Goal: Task Accomplishment & Management: Use online tool/utility

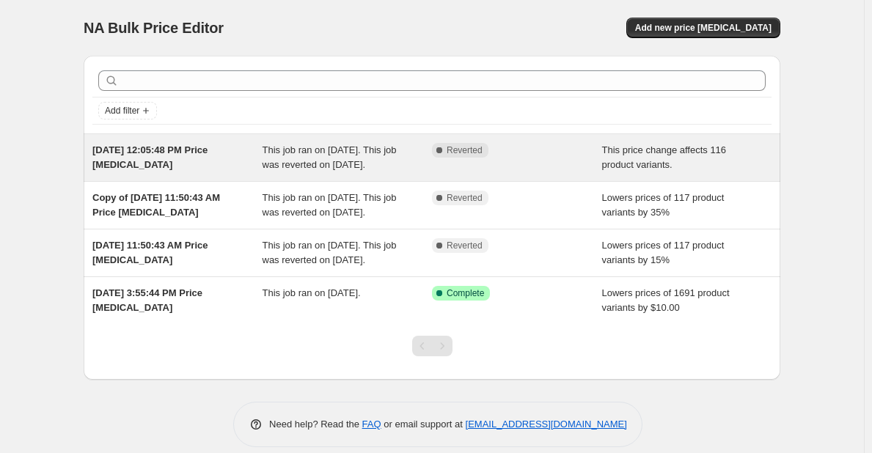
click at [328, 161] on span "This job ran on [DATE]. This job was reverted on [DATE]." at bounding box center [330, 158] width 134 height 26
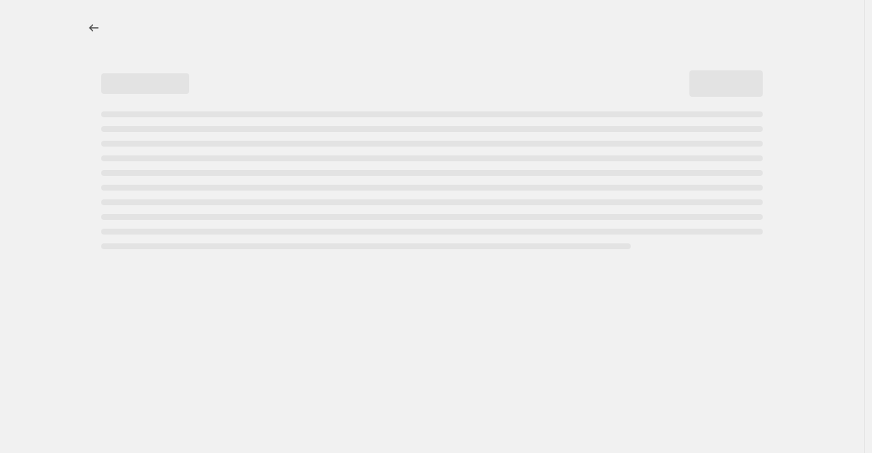
select select "pcap"
select select "no_change"
select select "collection"
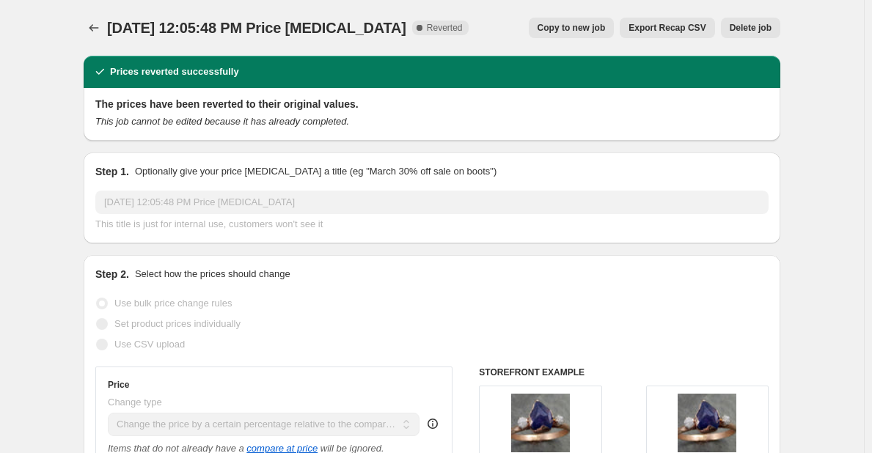
click at [585, 32] on span "Copy to new job" at bounding box center [572, 28] width 68 height 12
select select "pcap"
select select "no_change"
select select "collection"
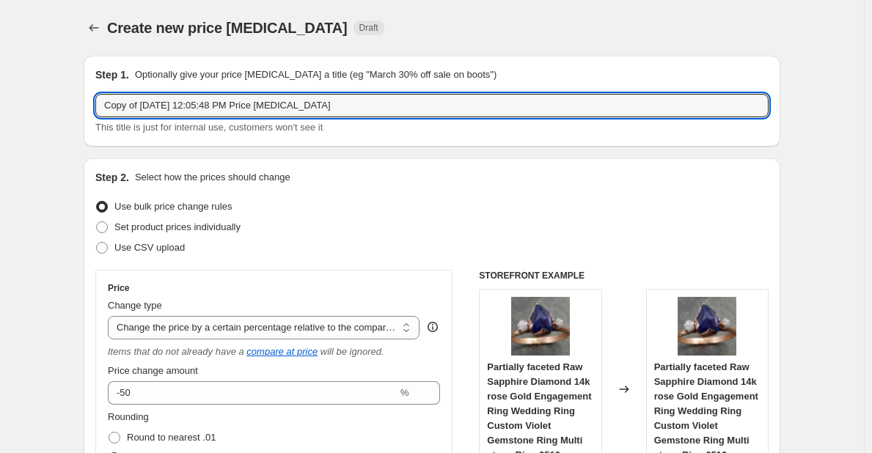
drag, startPoint x: 333, startPoint y: 109, endPoint x: 92, endPoint y: 133, distance: 242.6
click at [98, 134] on div "Step 1. Optionally give your price [MEDICAL_DATA] a title (eg "March 30% off sa…" at bounding box center [432, 101] width 697 height 91
type input "E"
drag, startPoint x: 175, startPoint y: 109, endPoint x: 101, endPoint y: 112, distance: 73.4
click at [102, 113] on input "Season of Love 15%" at bounding box center [431, 105] width 673 height 23
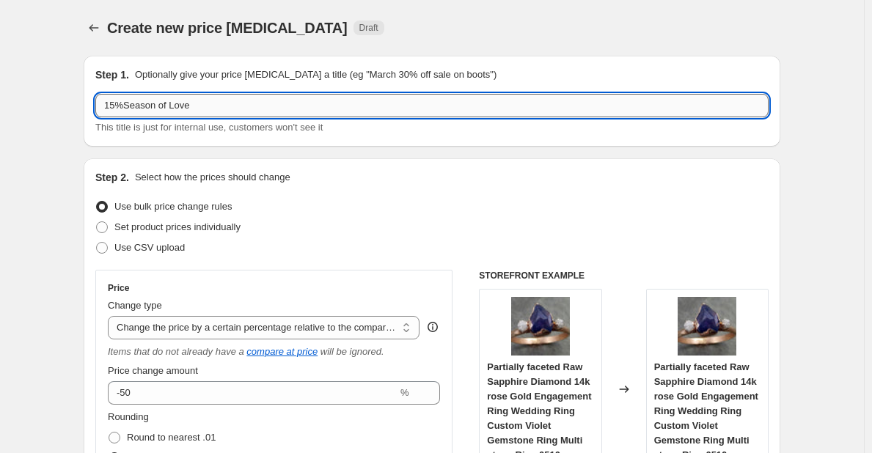
click at [128, 103] on input "15%Season of Love" at bounding box center [431, 105] width 673 height 23
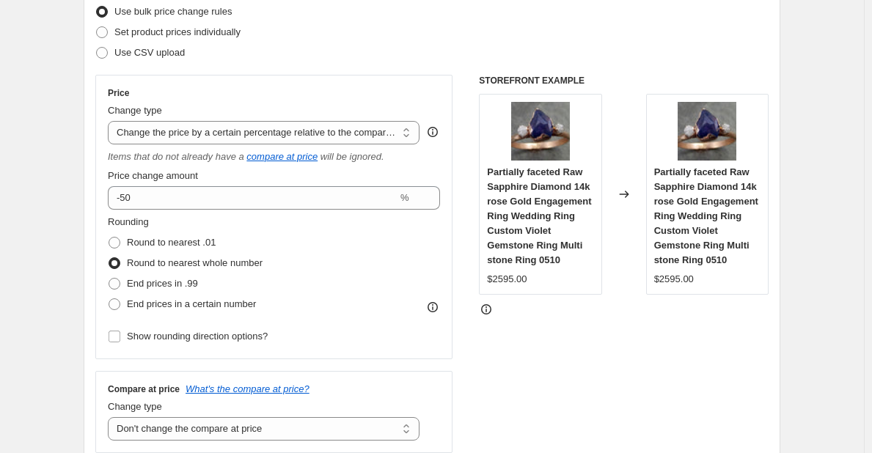
scroll to position [220, 0]
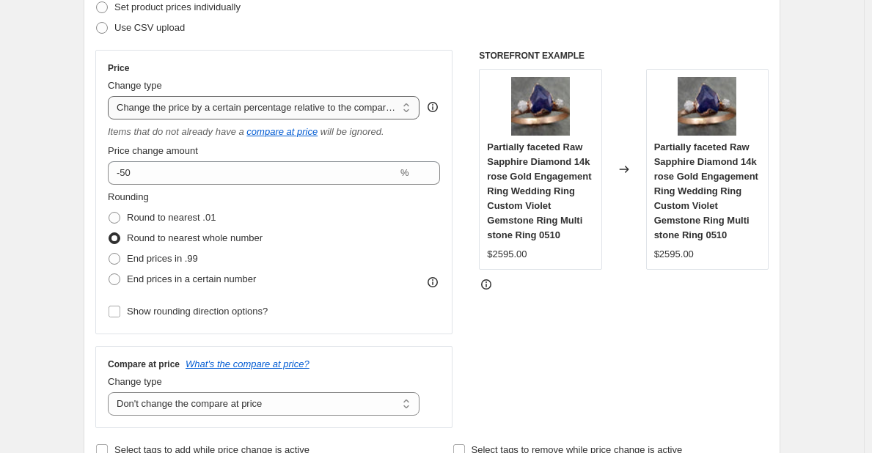
type input "15% Off Engagement Season"
click at [408, 114] on select "Change the price to a certain amount Change the price by a certain amount Chang…" at bounding box center [264, 107] width 312 height 23
click at [411, 76] on div "Price Change type Change the price to a certain amount Change the price by a ce…" at bounding box center [274, 192] width 332 height 260
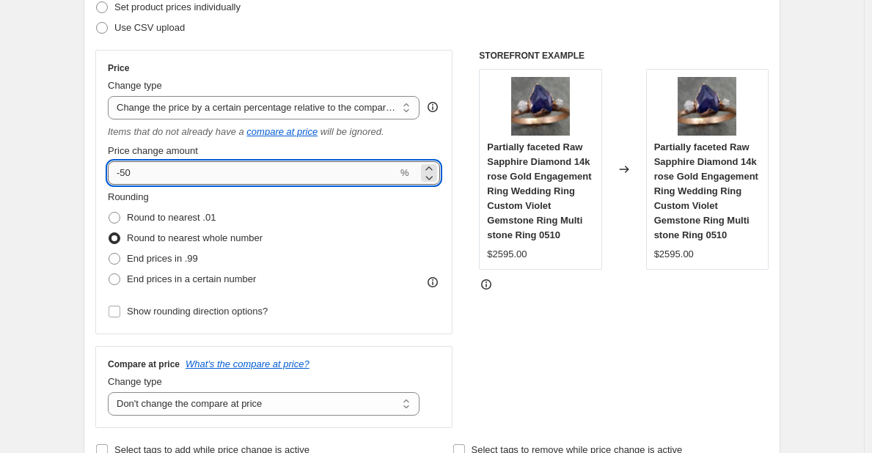
click at [143, 176] on input "-50" at bounding box center [253, 172] width 290 height 23
click at [434, 166] on icon at bounding box center [429, 168] width 15 height 15
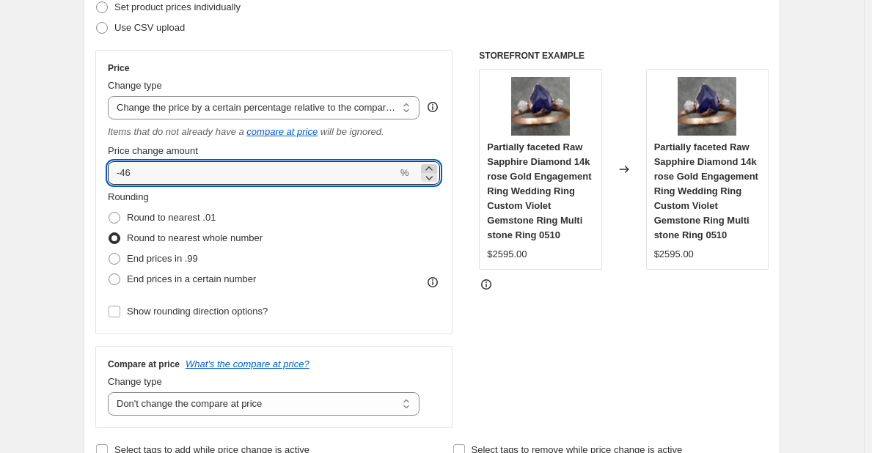
click at [434, 166] on icon at bounding box center [429, 168] width 15 height 15
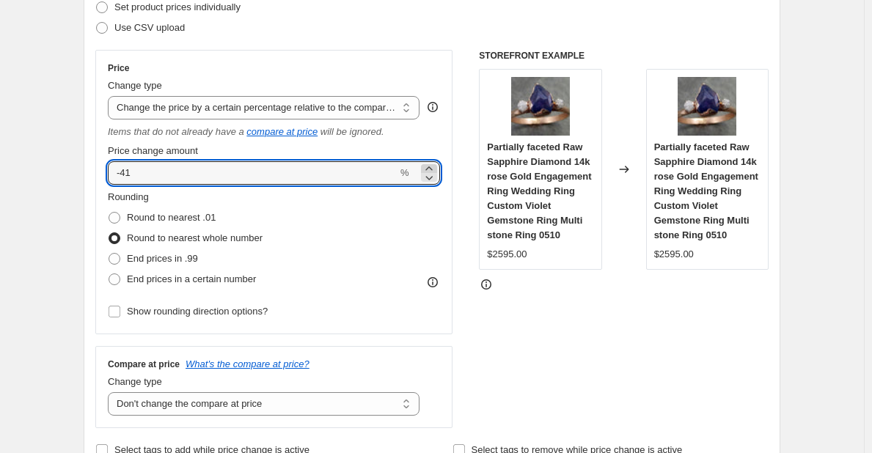
click at [434, 166] on icon at bounding box center [429, 168] width 15 height 15
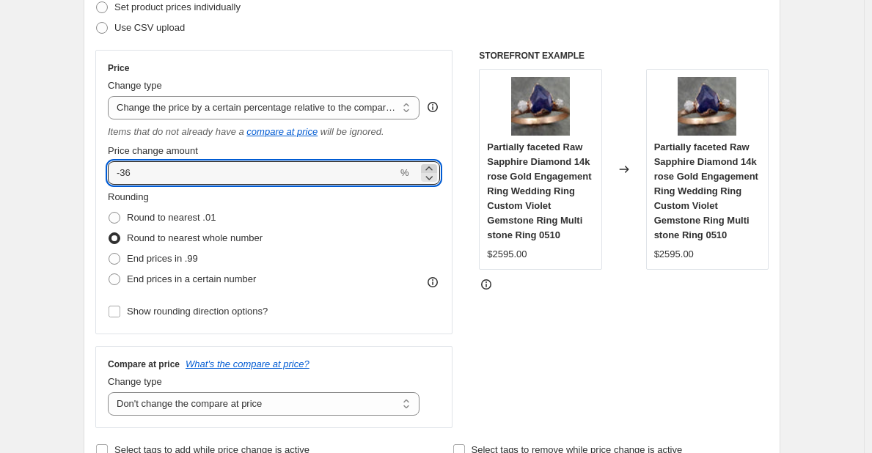
click at [434, 166] on icon at bounding box center [429, 168] width 15 height 15
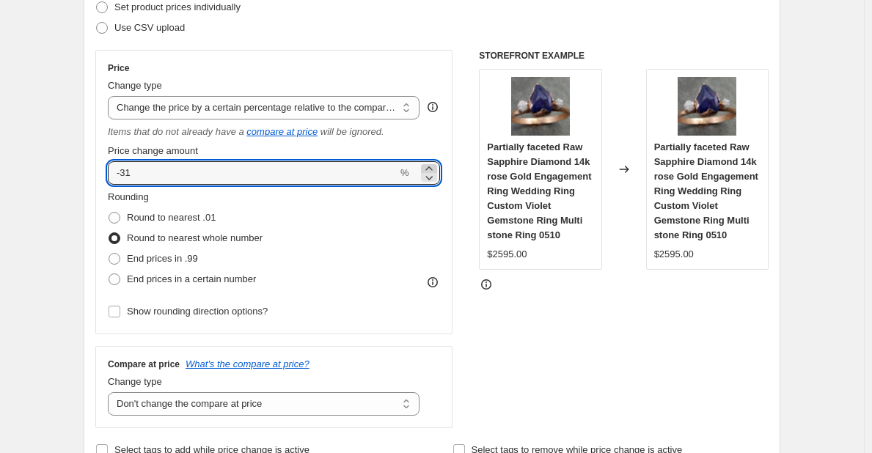
click at [434, 166] on icon at bounding box center [429, 168] width 15 height 15
click at [433, 165] on icon at bounding box center [429, 168] width 15 height 15
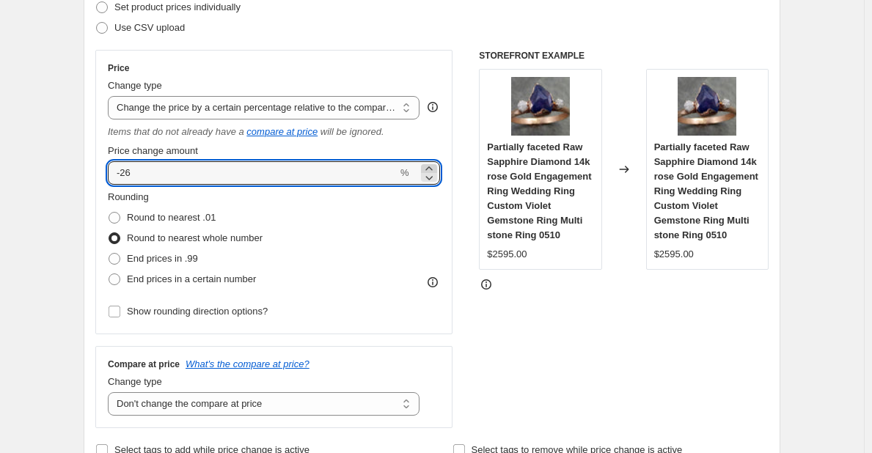
click at [433, 165] on icon at bounding box center [429, 168] width 15 height 15
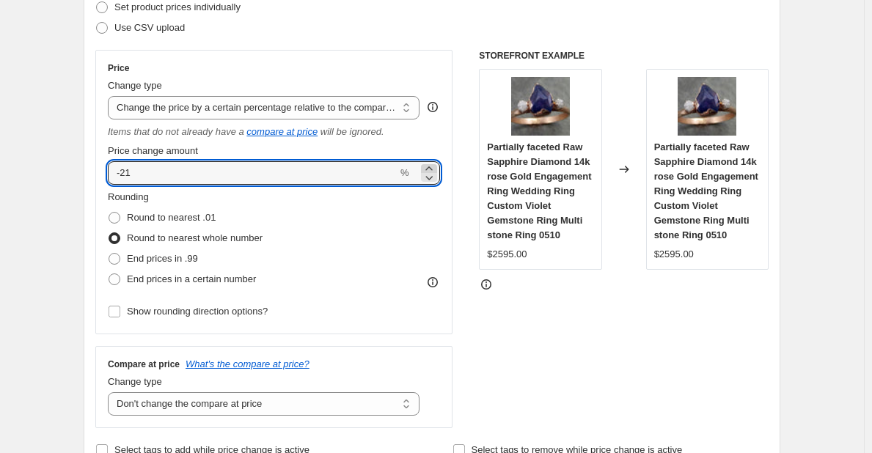
click at [433, 165] on icon at bounding box center [429, 168] width 15 height 15
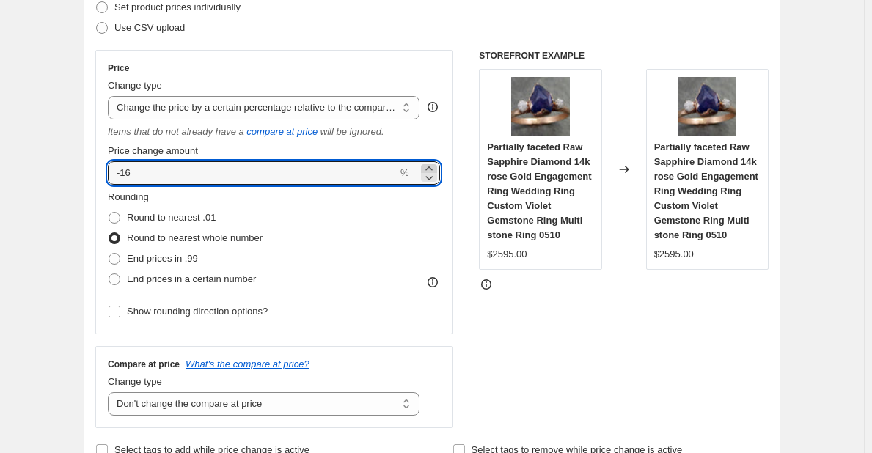
click at [433, 165] on icon at bounding box center [429, 168] width 15 height 15
type input "-15"
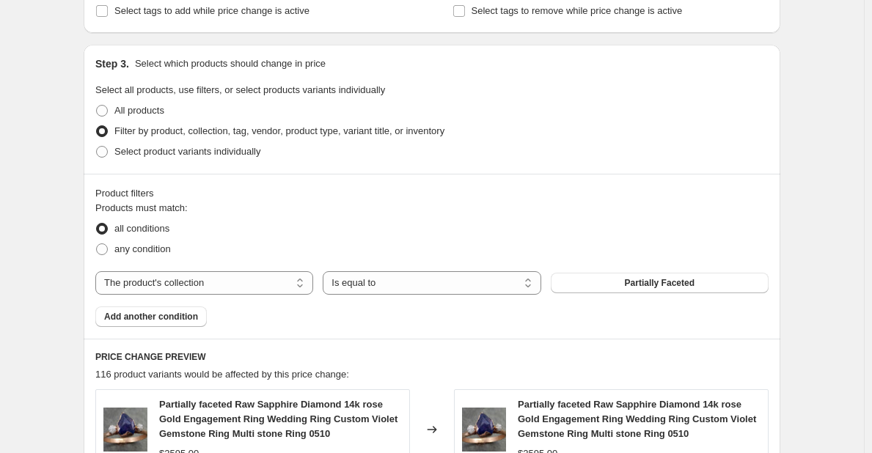
scroll to position [660, 0]
click at [672, 278] on span "Partially Faceted" at bounding box center [660, 283] width 70 height 12
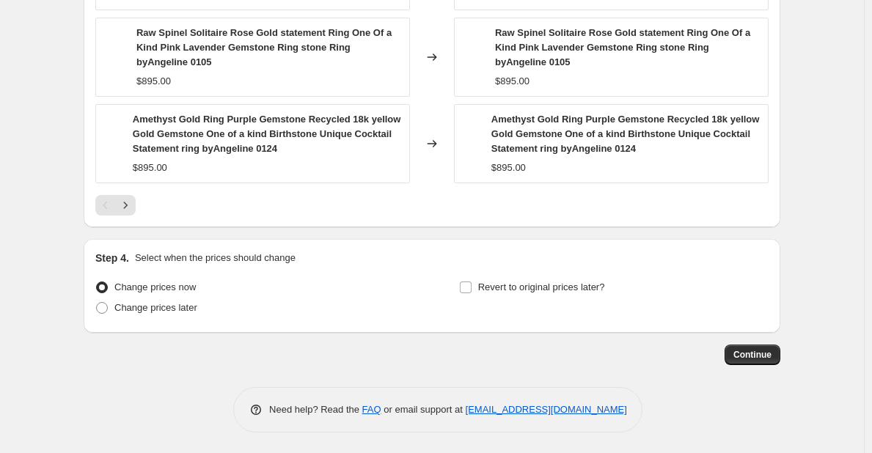
scroll to position [1296, 0]
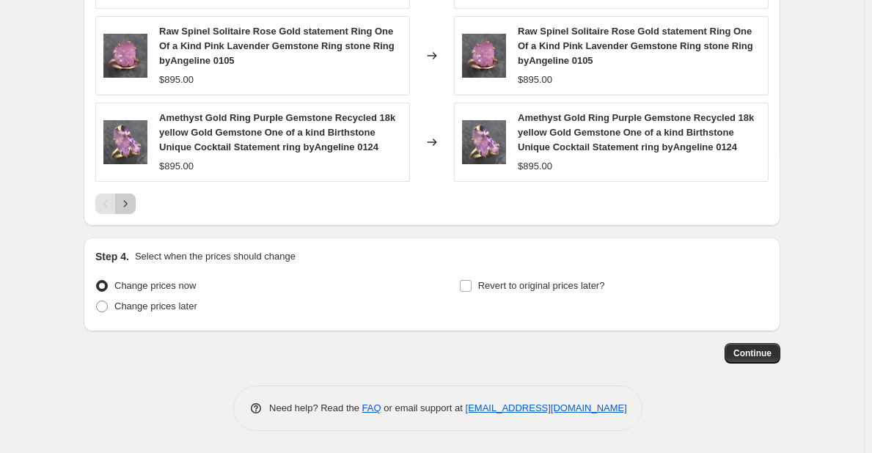
click at [128, 207] on icon "Next" at bounding box center [126, 204] width 4 height 7
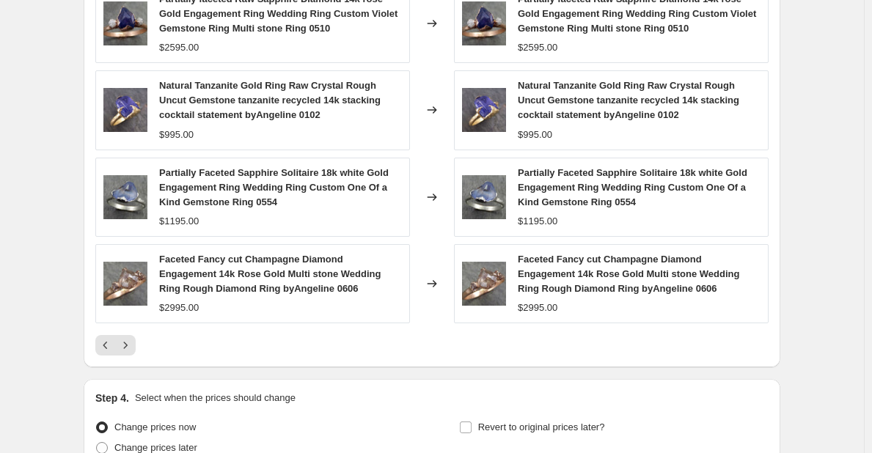
scroll to position [1222, 0]
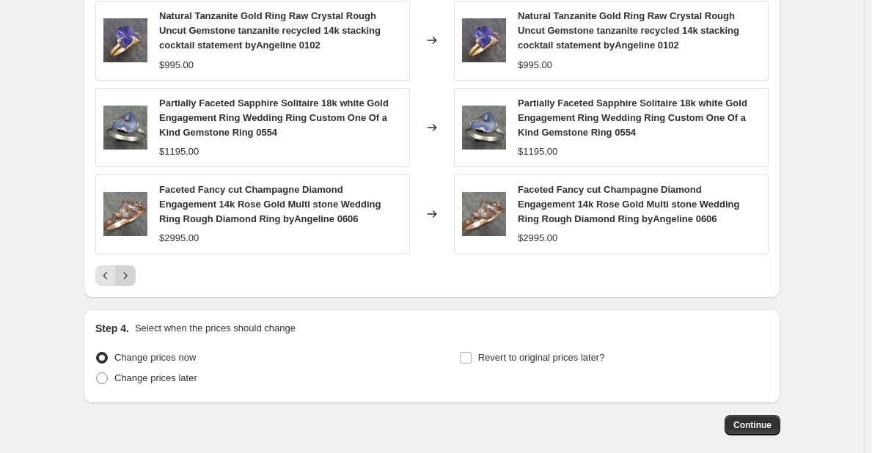
click at [132, 272] on icon "Next" at bounding box center [125, 275] width 15 height 15
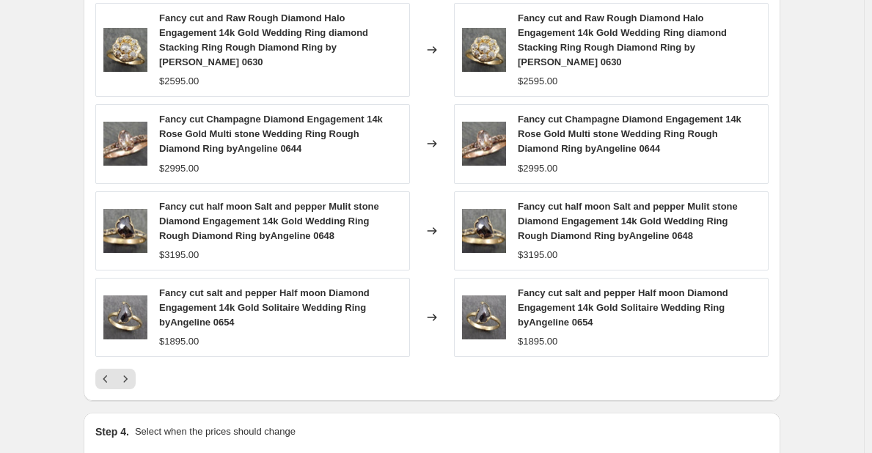
scroll to position [1149, 0]
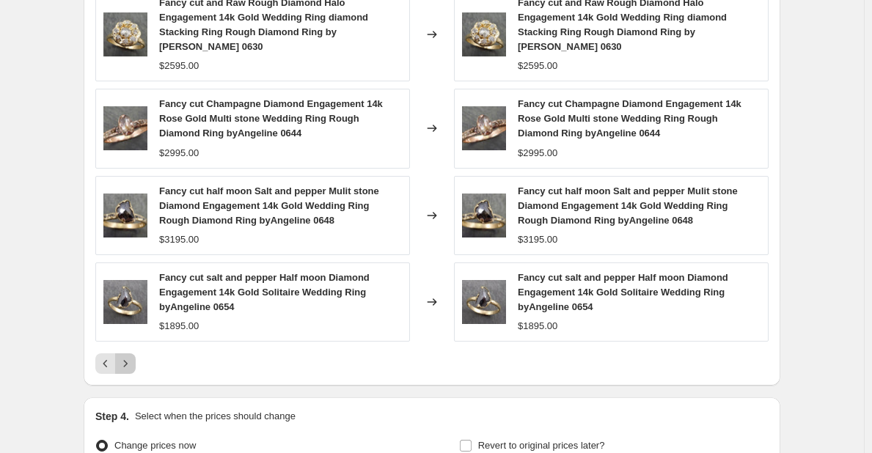
click at [127, 357] on icon "Next" at bounding box center [125, 364] width 15 height 15
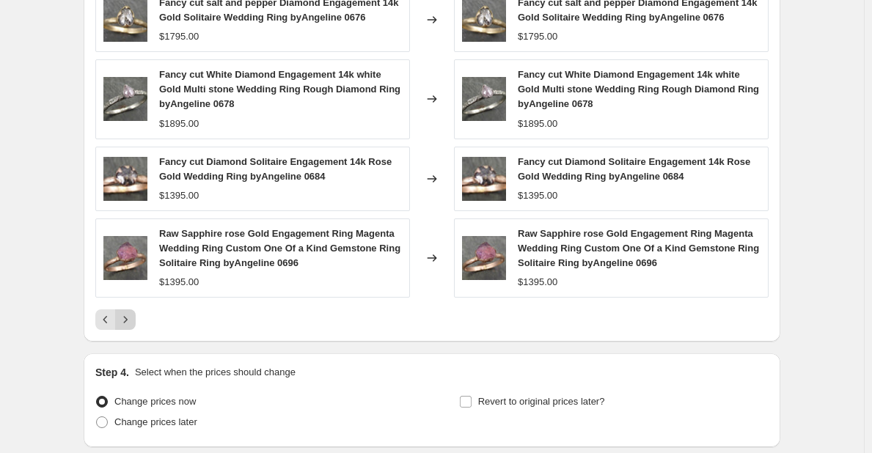
click at [125, 321] on icon "Next" at bounding box center [125, 320] width 15 height 15
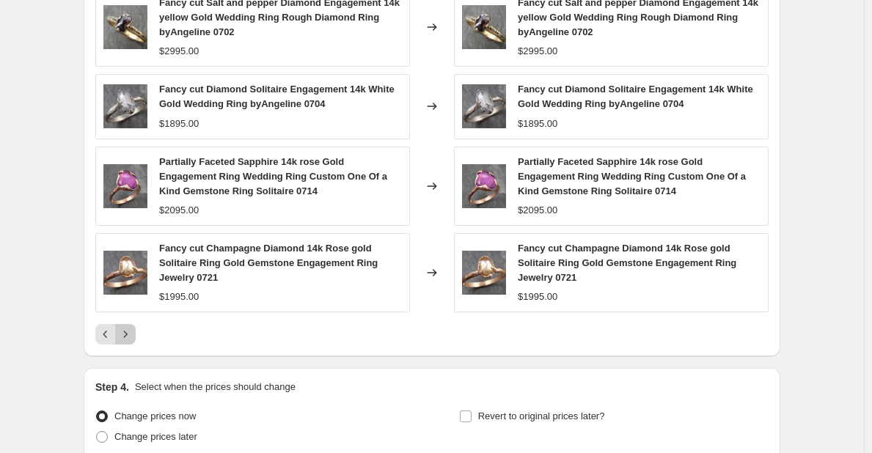
click at [128, 335] on icon "Next" at bounding box center [125, 334] width 15 height 15
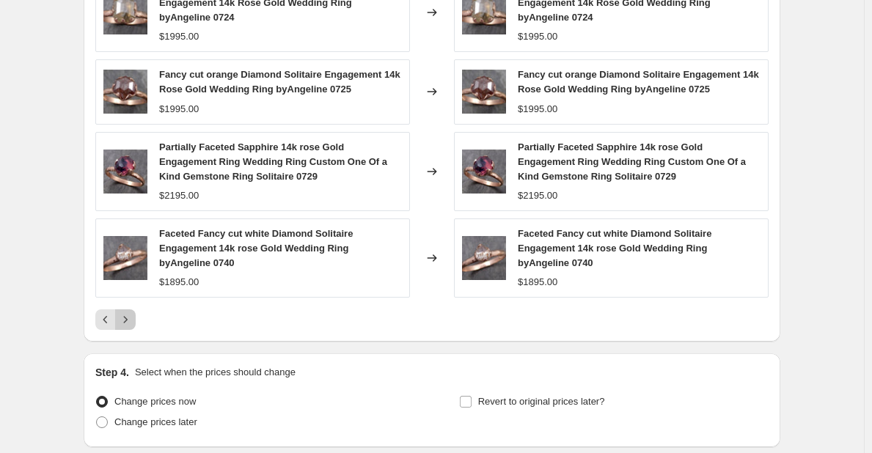
click at [130, 313] on icon "Next" at bounding box center [125, 320] width 15 height 15
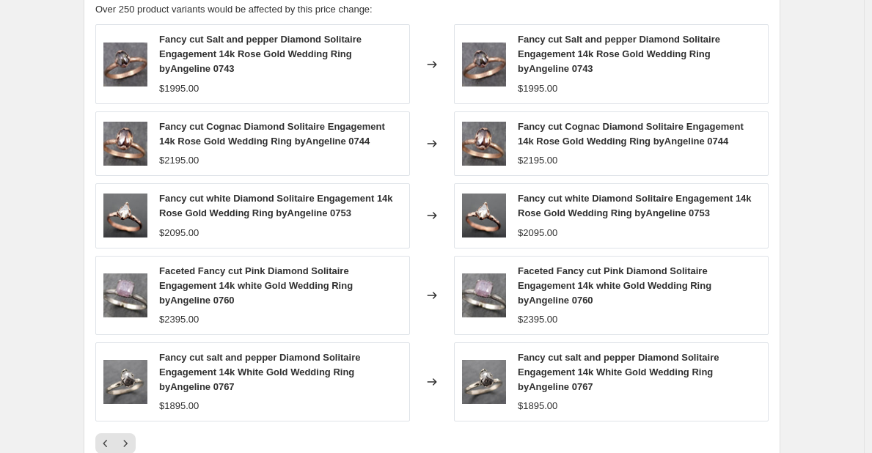
scroll to position [1222, 0]
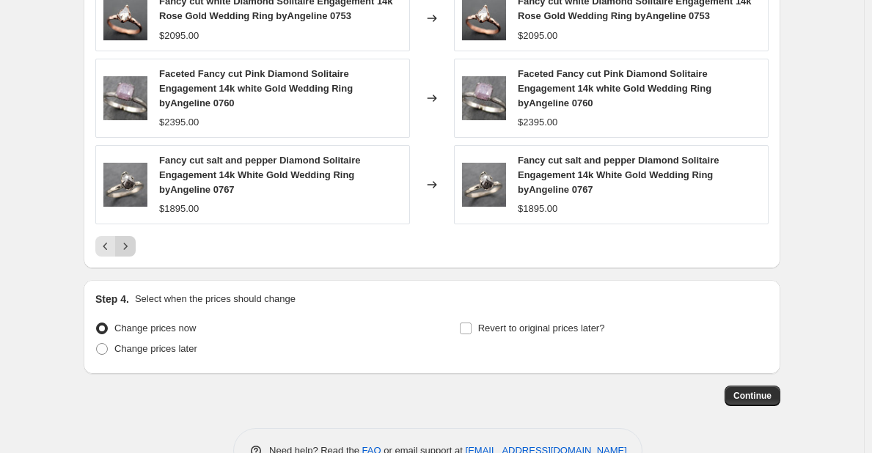
click at [133, 248] on icon "Next" at bounding box center [125, 246] width 15 height 15
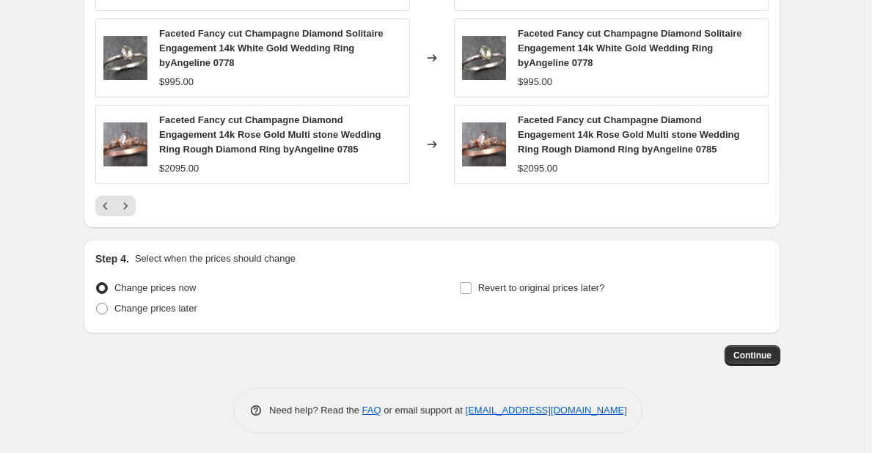
scroll to position [1281, 0]
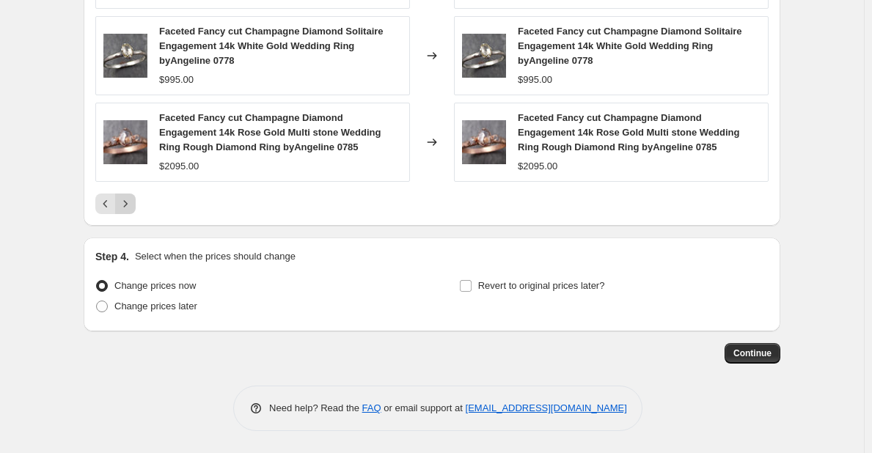
click at [133, 207] on icon "Next" at bounding box center [125, 204] width 15 height 15
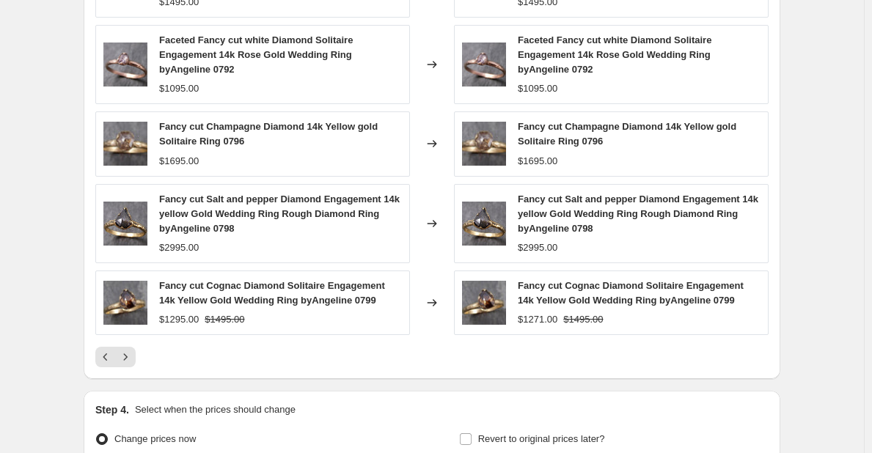
scroll to position [1119, 0]
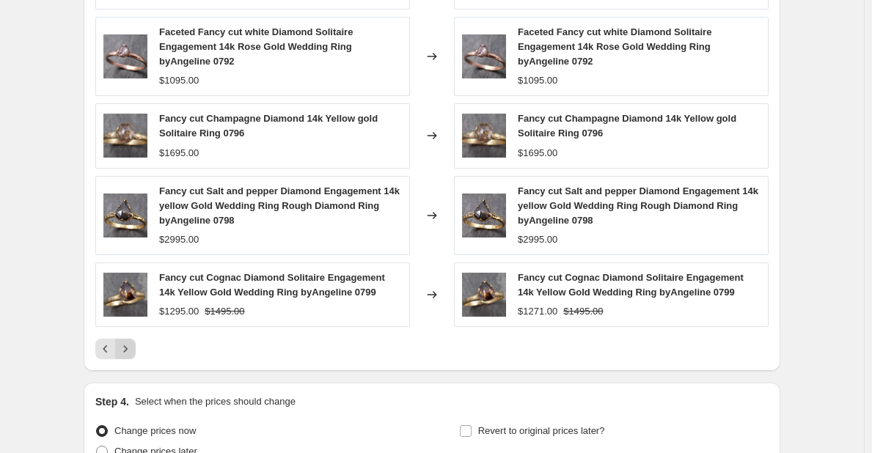
click at [133, 349] on icon "Next" at bounding box center [125, 349] width 15 height 15
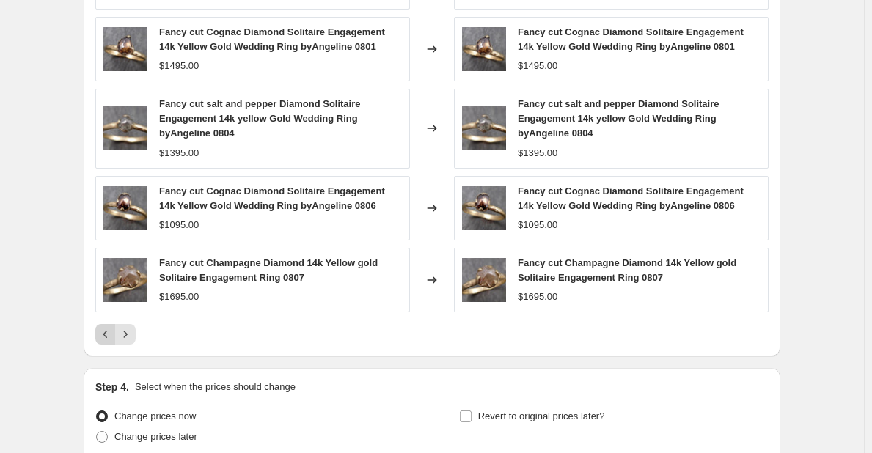
click at [105, 337] on icon "Previous" at bounding box center [105, 334] width 15 height 15
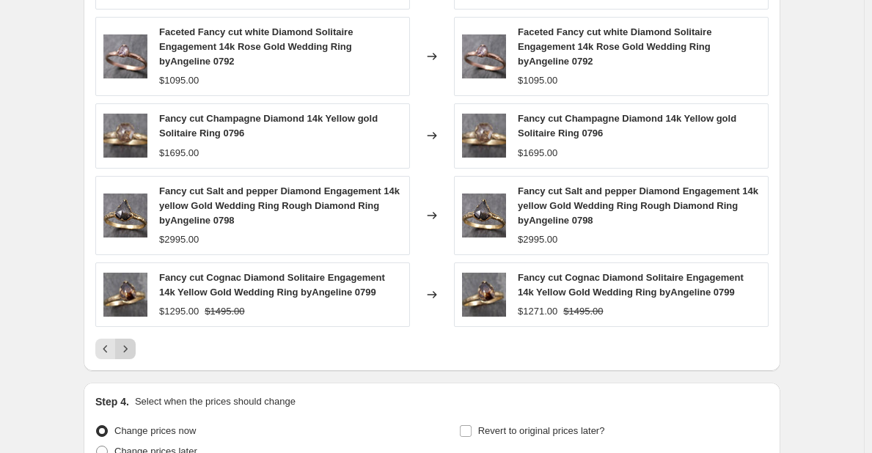
click at [129, 347] on icon "Next" at bounding box center [125, 349] width 15 height 15
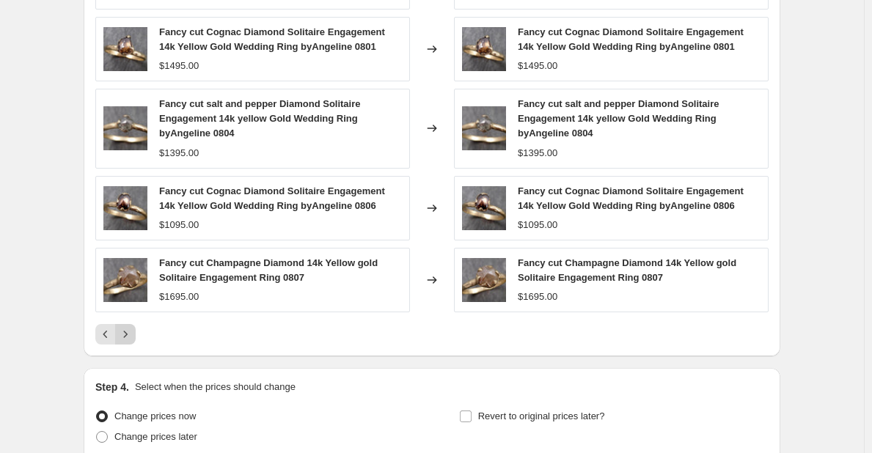
click at [133, 338] on icon "Next" at bounding box center [125, 334] width 15 height 15
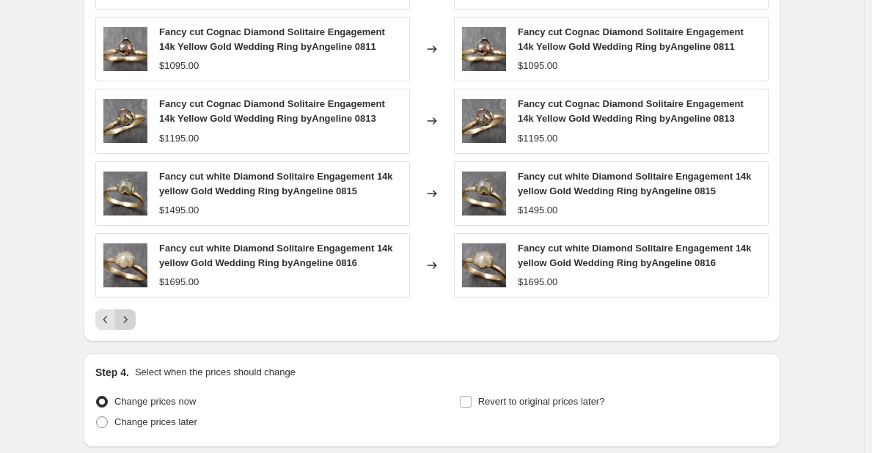
click at [131, 322] on icon "Next" at bounding box center [125, 320] width 15 height 15
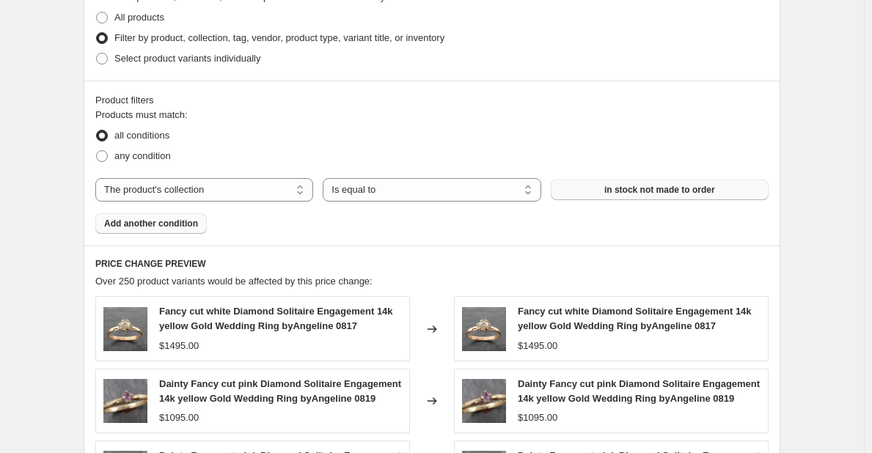
scroll to position [753, 0]
click at [103, 158] on span at bounding box center [102, 156] width 12 height 12
click at [97, 151] on input "any condition" at bounding box center [96, 150] width 1 height 1
radio input "true"
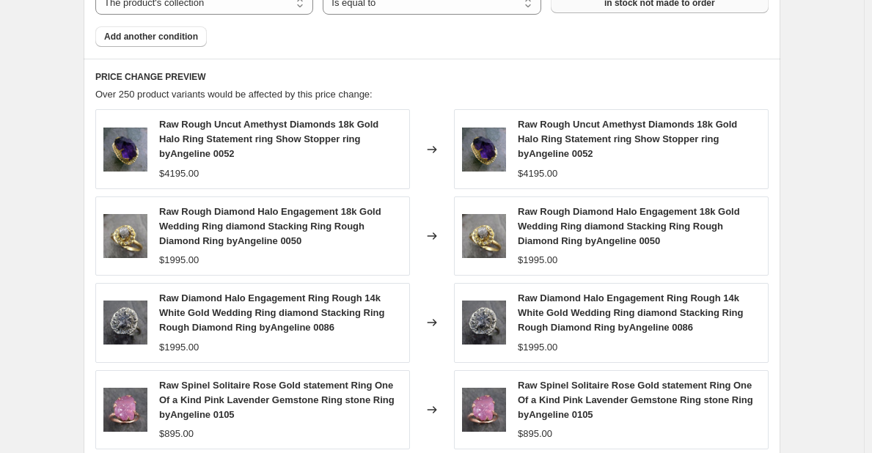
scroll to position [929, 0]
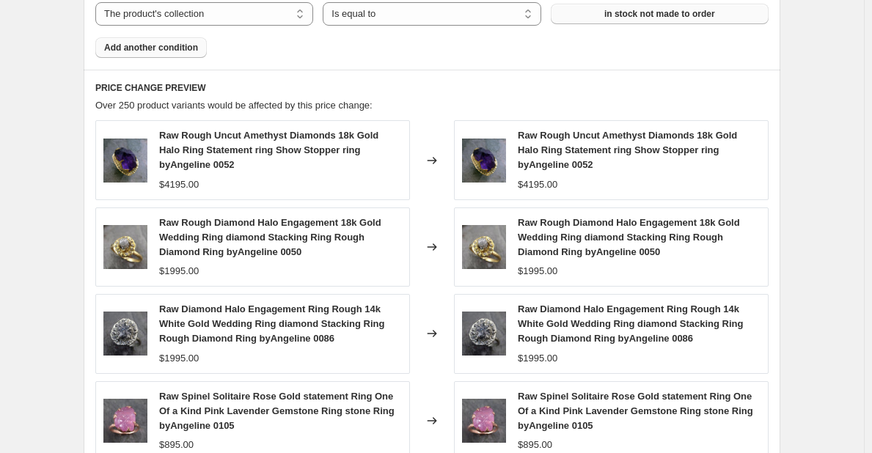
click at [170, 49] on span "Add another condition" at bounding box center [151, 48] width 94 height 12
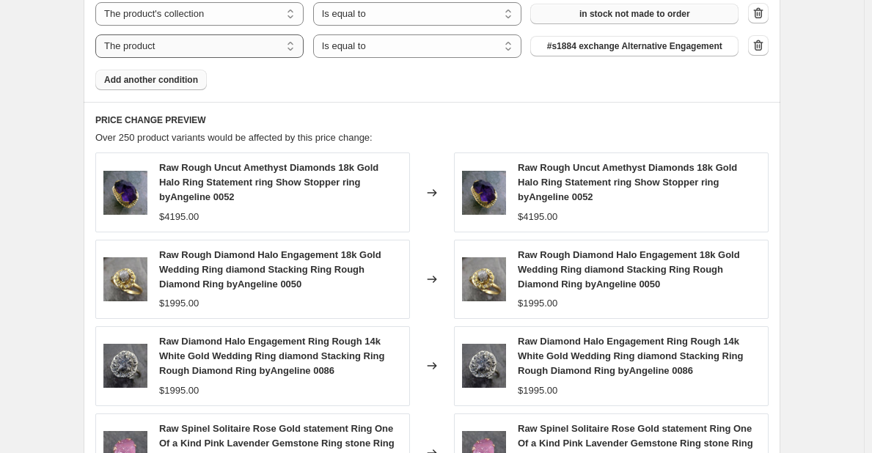
click at [290, 51] on select "The product The product's collection The product's tag The product's vendor The…" at bounding box center [199, 45] width 208 height 23
select select "collection"
click at [679, 47] on button "3mm band items" at bounding box center [634, 46] width 208 height 21
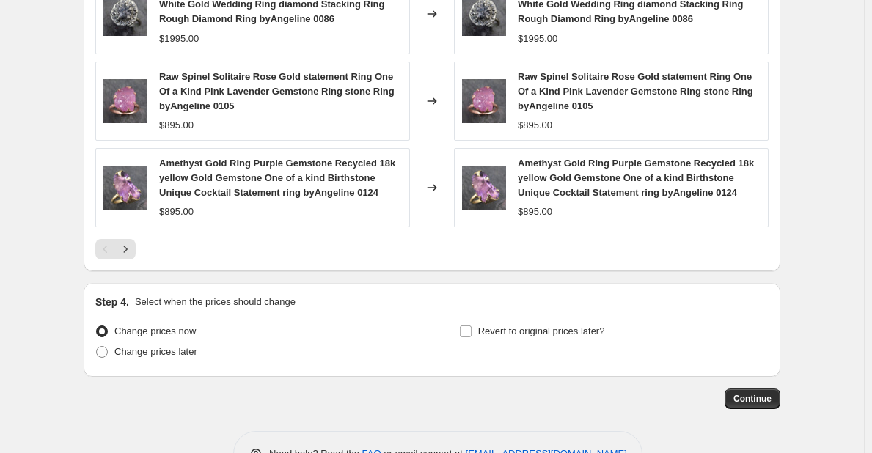
scroll to position [1296, 0]
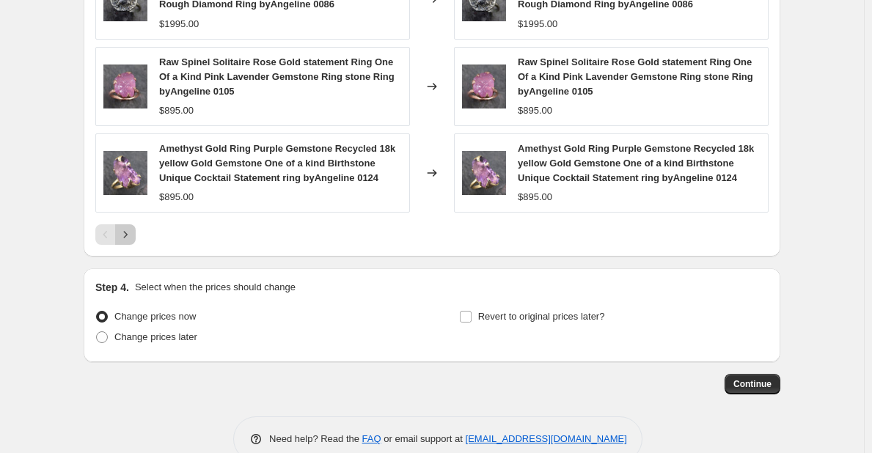
click at [126, 237] on icon "Next" at bounding box center [125, 234] width 15 height 15
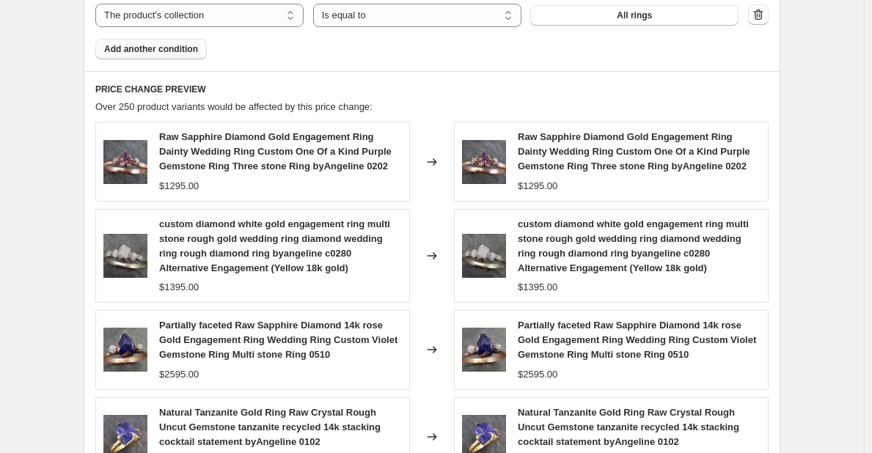
scroll to position [855, 0]
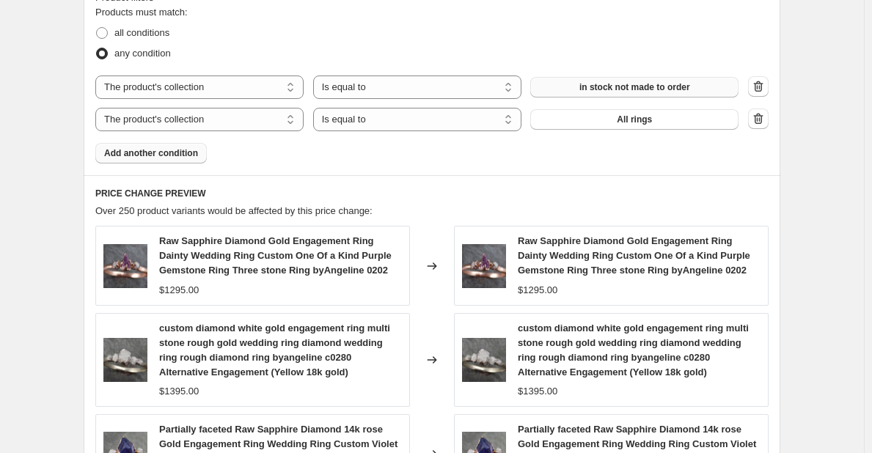
click at [164, 157] on span "Add another condition" at bounding box center [151, 153] width 94 height 12
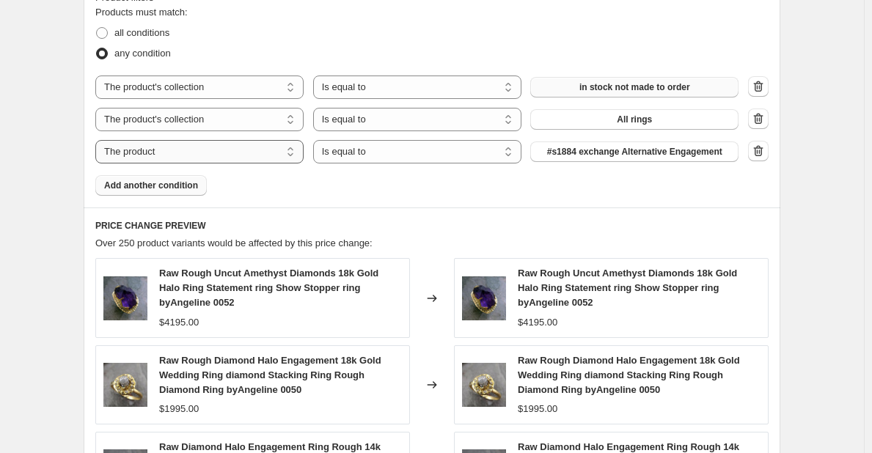
click at [294, 158] on select "The product The product's collection The product's tag The product's vendor The…" at bounding box center [199, 151] width 208 height 23
select select "collection"
click at [507, 158] on select "Is equal to Is not equal to" at bounding box center [417, 151] width 208 height 23
select select "not_equal"
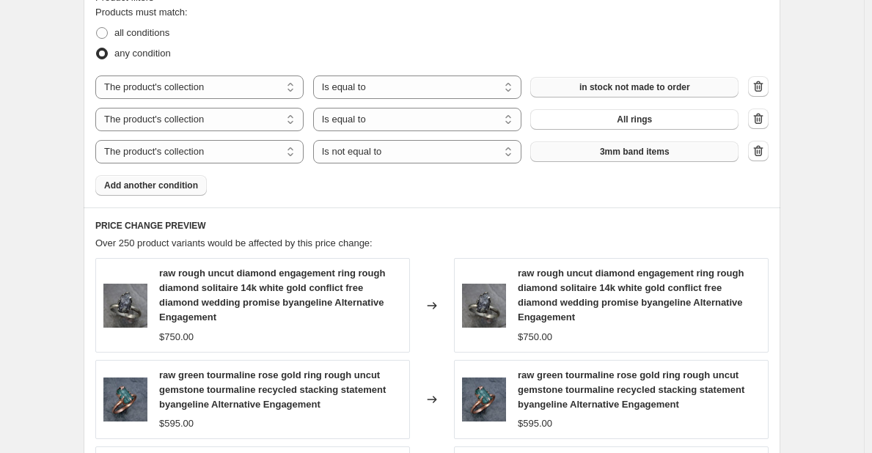
click at [690, 158] on button "3mm band items" at bounding box center [634, 152] width 208 height 21
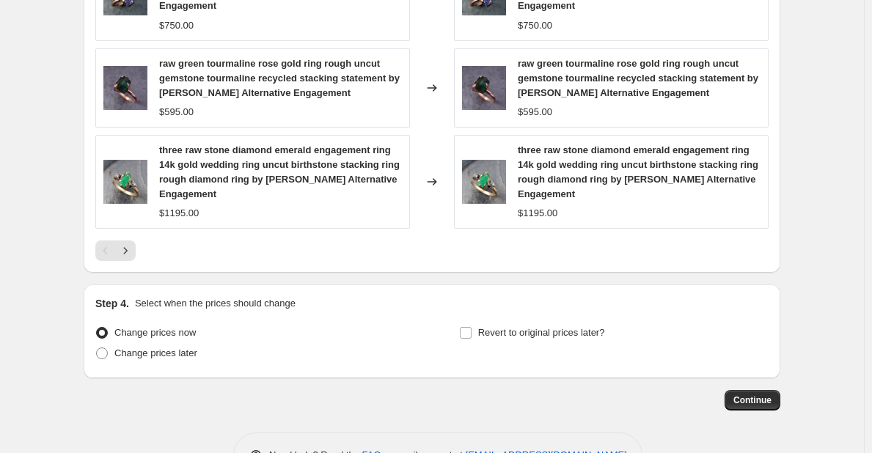
scroll to position [1369, 0]
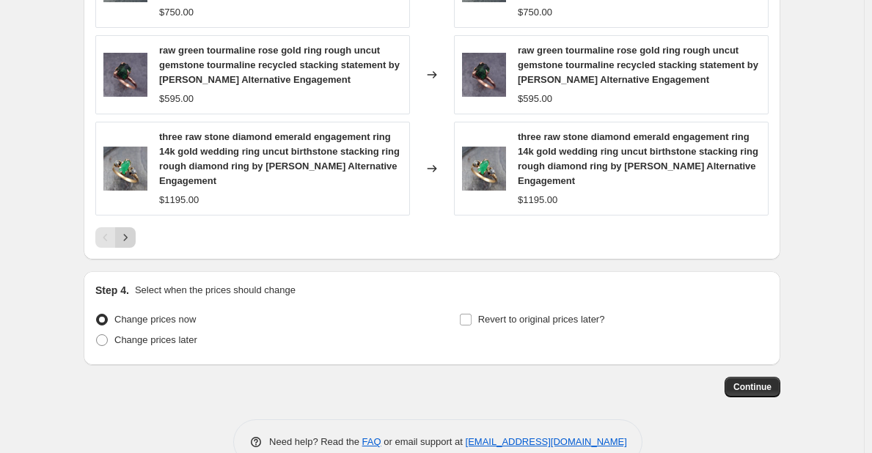
click at [128, 230] on icon "Next" at bounding box center [125, 237] width 15 height 15
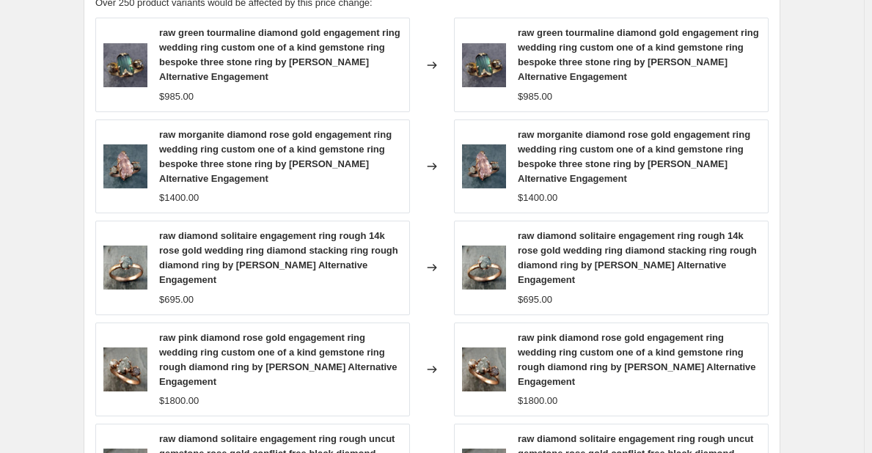
scroll to position [1222, 0]
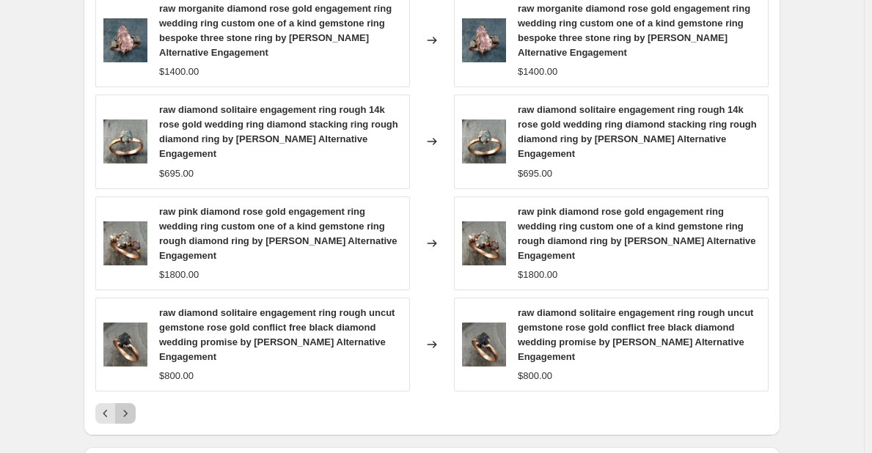
click at [131, 406] on icon "Next" at bounding box center [125, 413] width 15 height 15
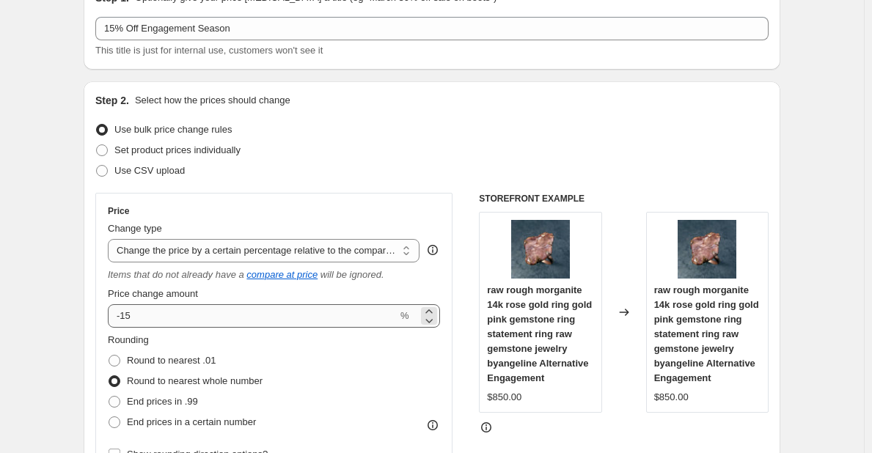
scroll to position [220, 0]
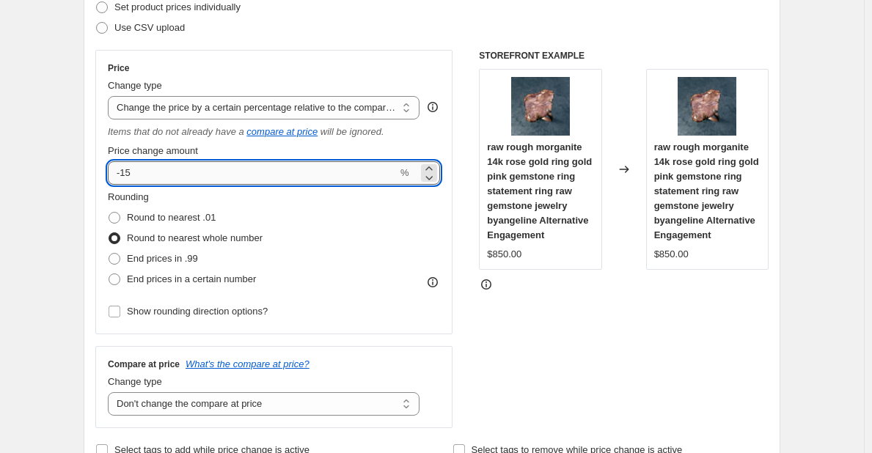
drag, startPoint x: 137, startPoint y: 173, endPoint x: 127, endPoint y: 174, distance: 10.3
click at [127, 174] on input "-15" at bounding box center [253, 172] width 290 height 23
type input "-1"
type input "-20"
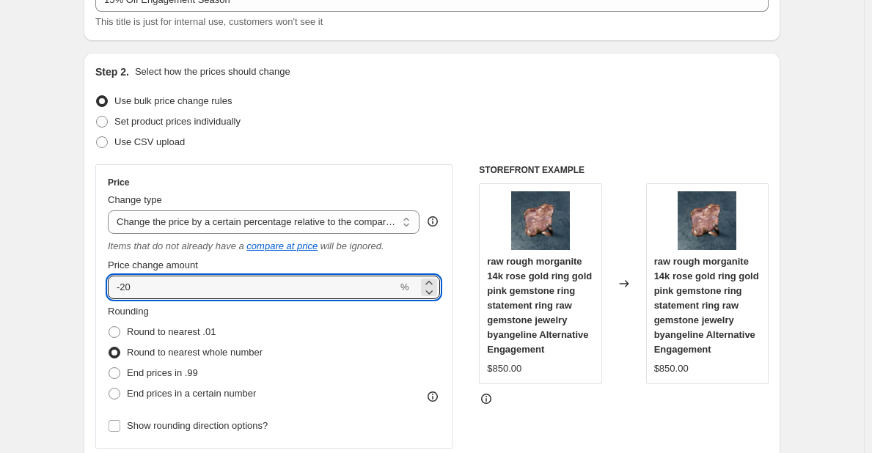
scroll to position [73, 0]
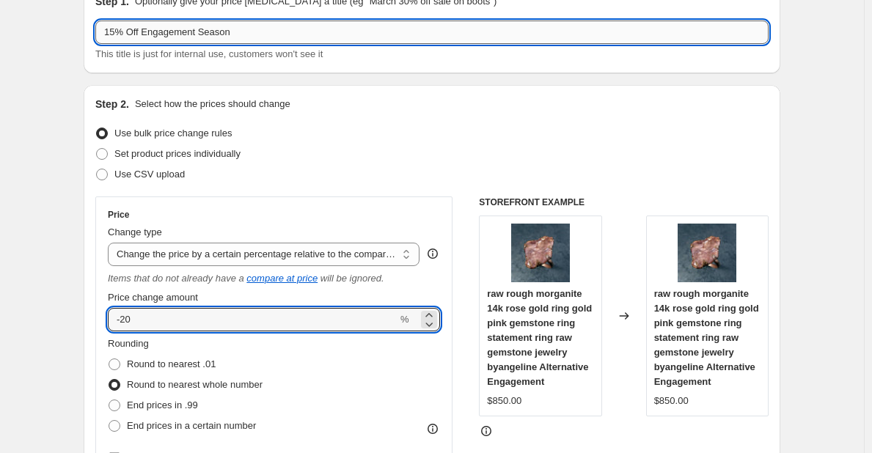
click at [119, 30] on input "15% Off Engagement Season" at bounding box center [431, 32] width 673 height 23
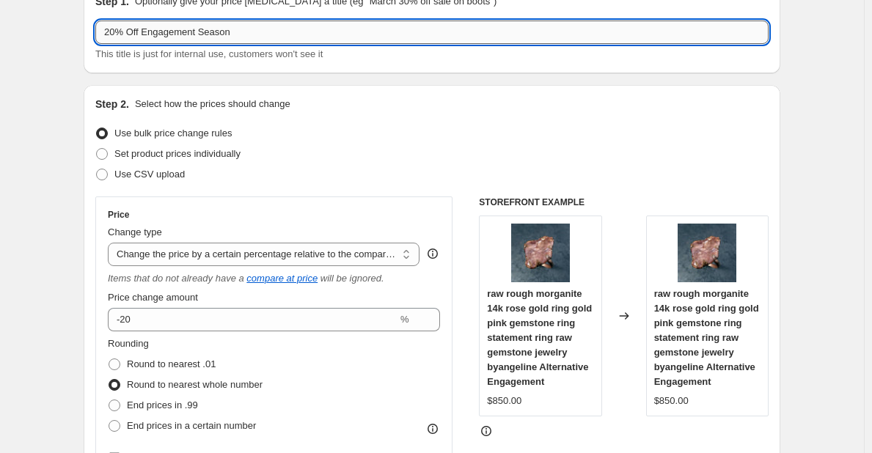
click at [145, 30] on input "20% Off Engagement Season" at bounding box center [431, 32] width 673 height 23
click at [275, 32] on input "20% Off Rings Engagement Season" at bounding box center [431, 32] width 673 height 23
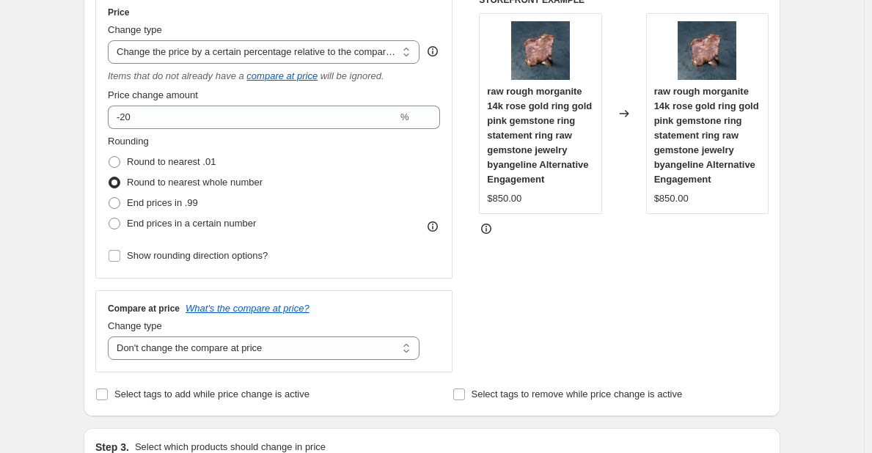
scroll to position [293, 0]
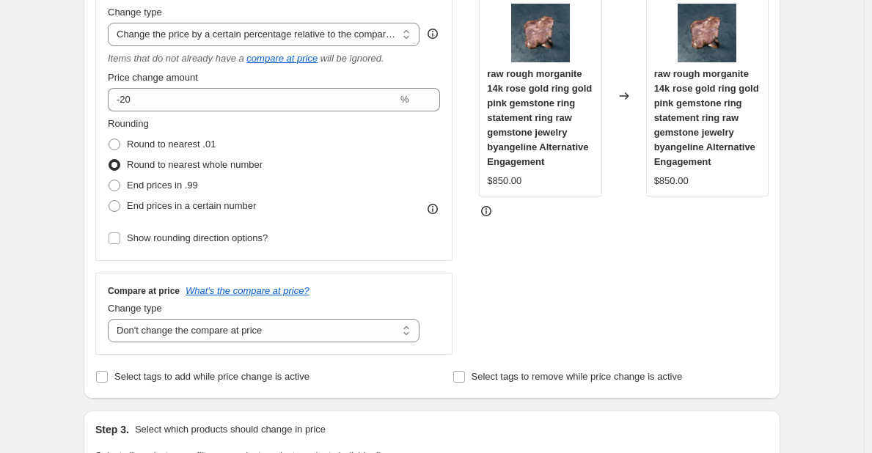
type input "20% Off Rings Engagement Season Begins!!!"
click at [489, 211] on icon at bounding box center [486, 211] width 15 height 15
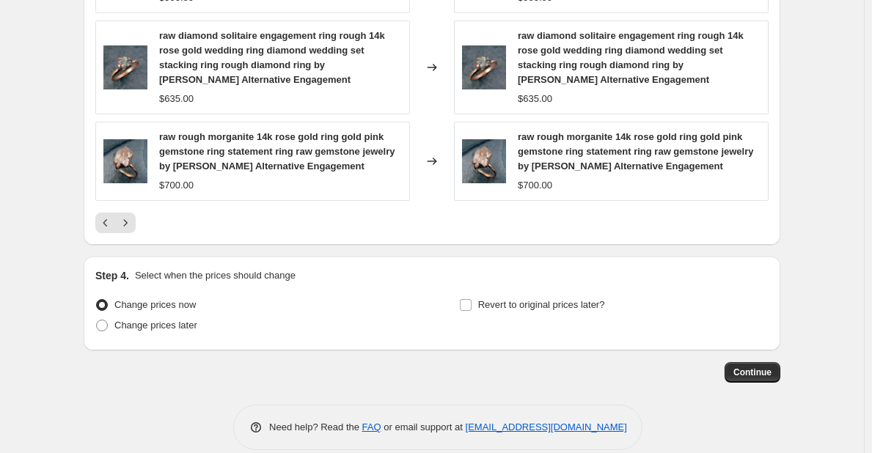
scroll to position [1394, 0]
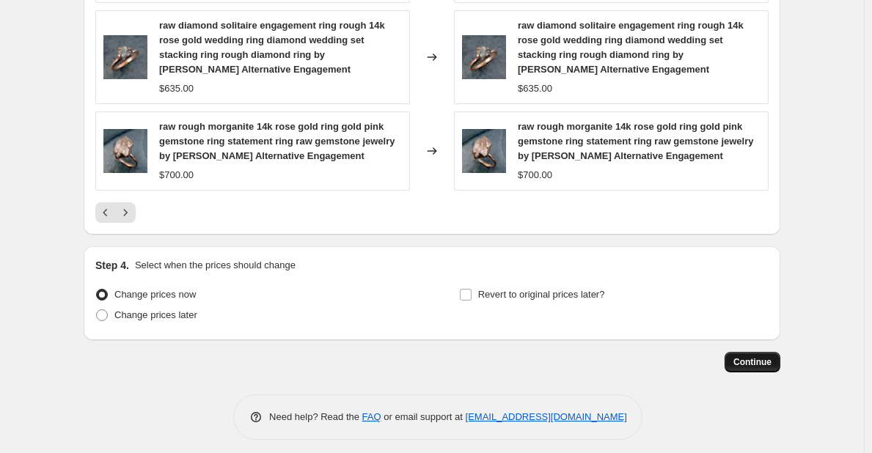
click at [754, 363] on span "Continue" at bounding box center [753, 363] width 38 height 12
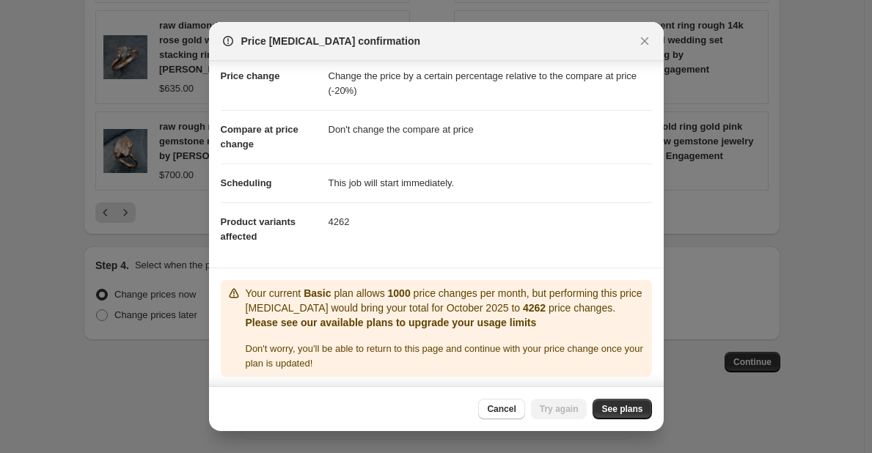
scroll to position [32, 0]
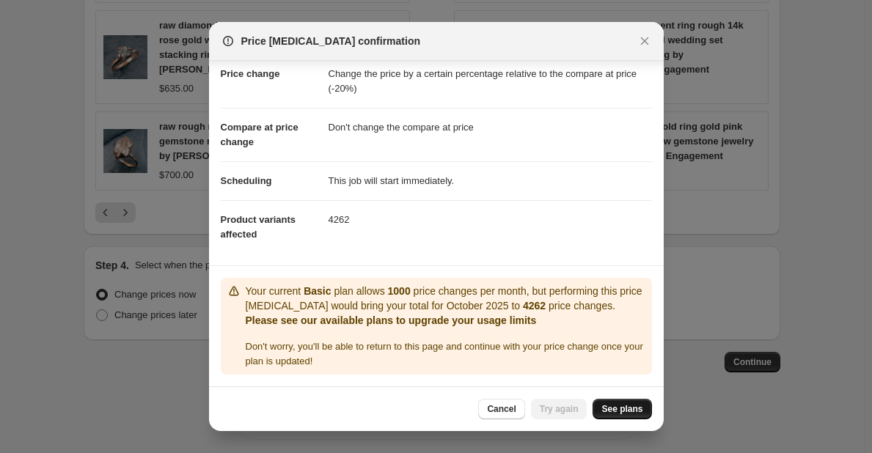
click at [621, 407] on span "See plans" at bounding box center [622, 409] width 41 height 12
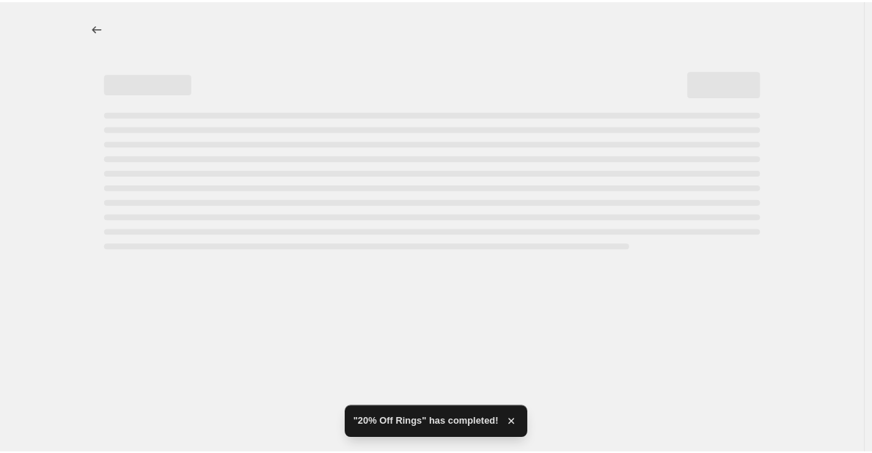
scroll to position [0, 0]
select select "pcap"
select select "no_change"
select select "collection"
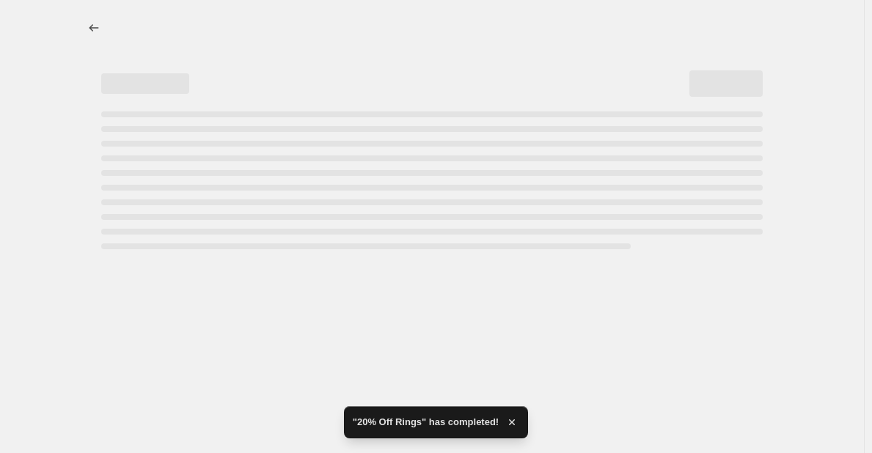
select select "collection"
select select "not_equal"
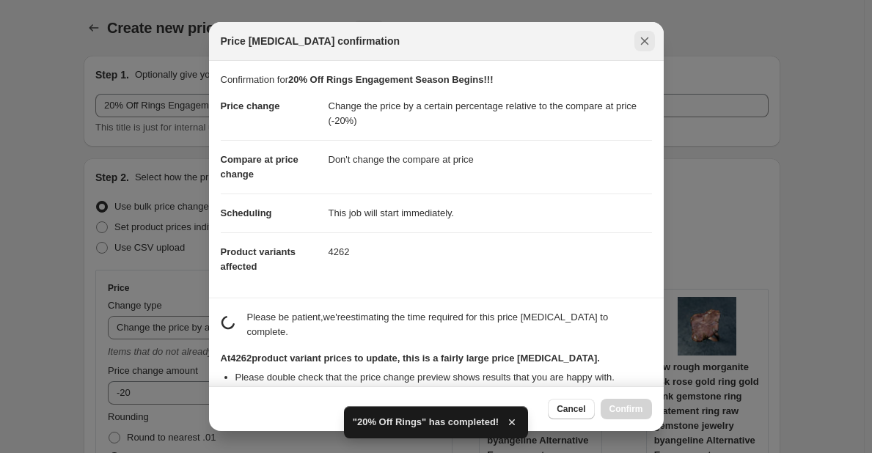
click at [644, 40] on icon "Close" at bounding box center [644, 41] width 8 height 8
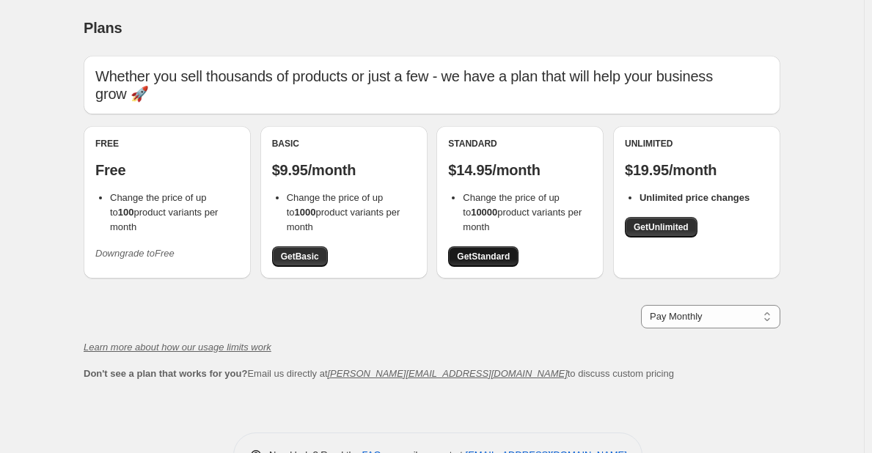
click at [487, 255] on span "Get Standard" at bounding box center [483, 257] width 53 height 12
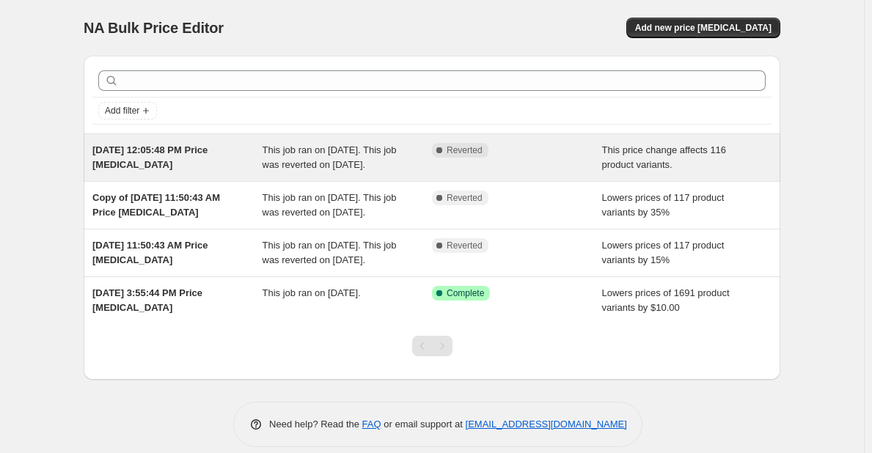
click at [293, 158] on span "This job ran on [DATE]. This job was reverted on [DATE]." at bounding box center [330, 158] width 134 height 26
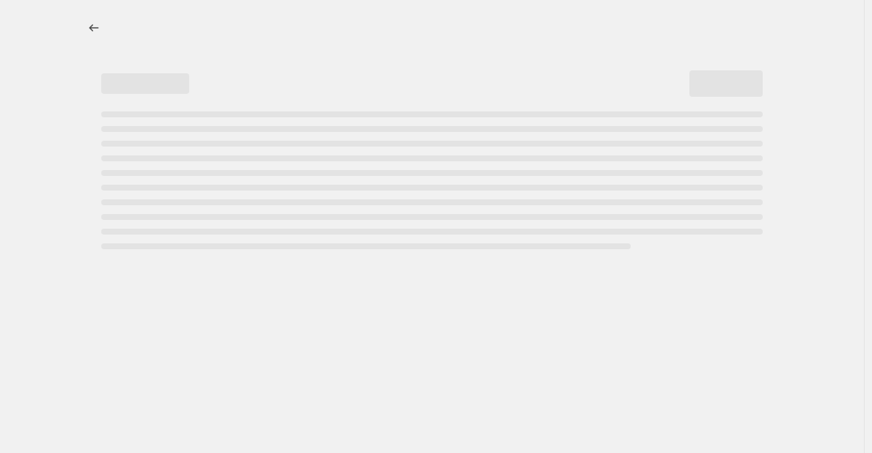
select select "pcap"
select select "no_change"
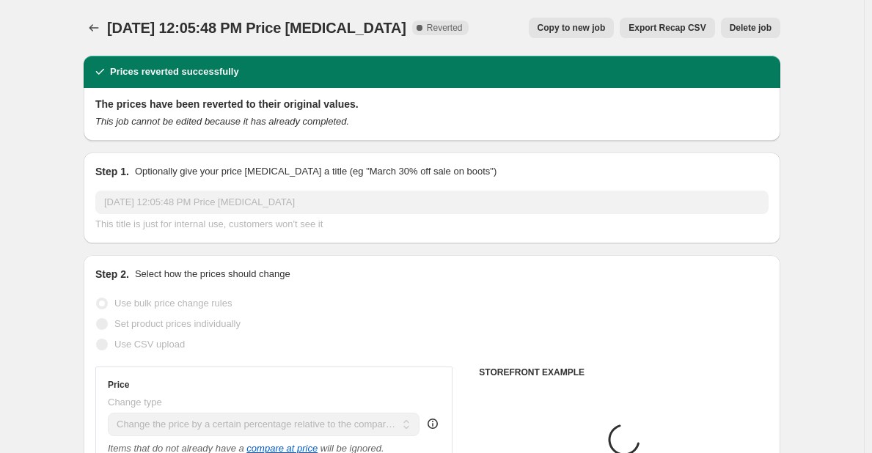
select select "collection"
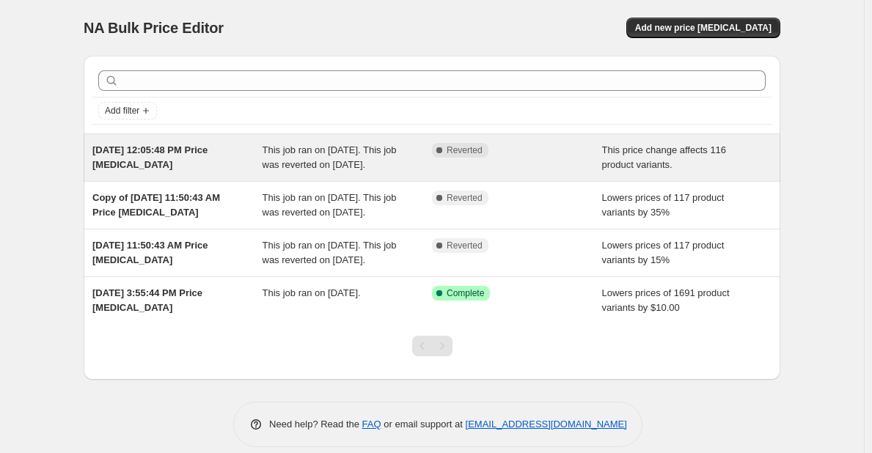
click at [365, 159] on span "This job ran on [DATE]. This job was reverted on [DATE]." at bounding box center [330, 158] width 134 height 26
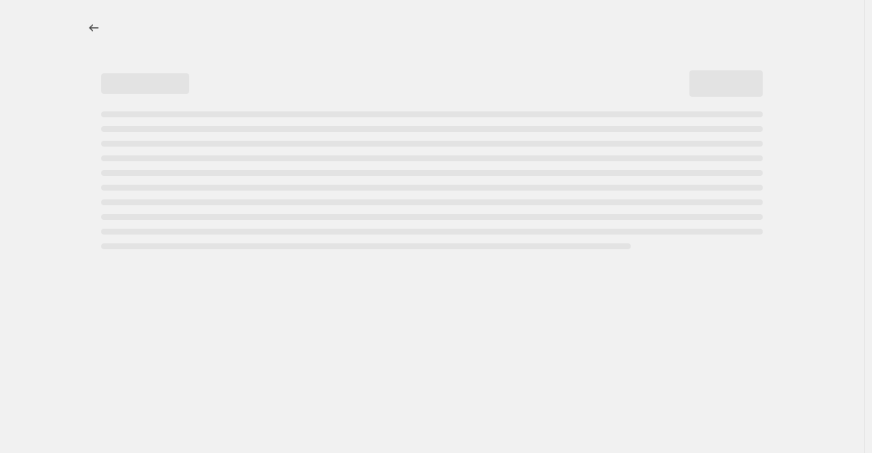
select select "pcap"
select select "no_change"
select select "collection"
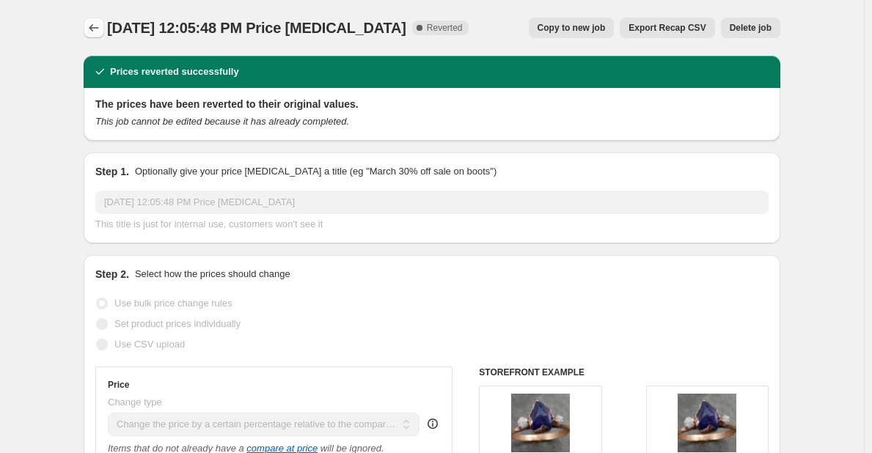
click at [89, 30] on button "Price change jobs" at bounding box center [94, 28] width 21 height 21
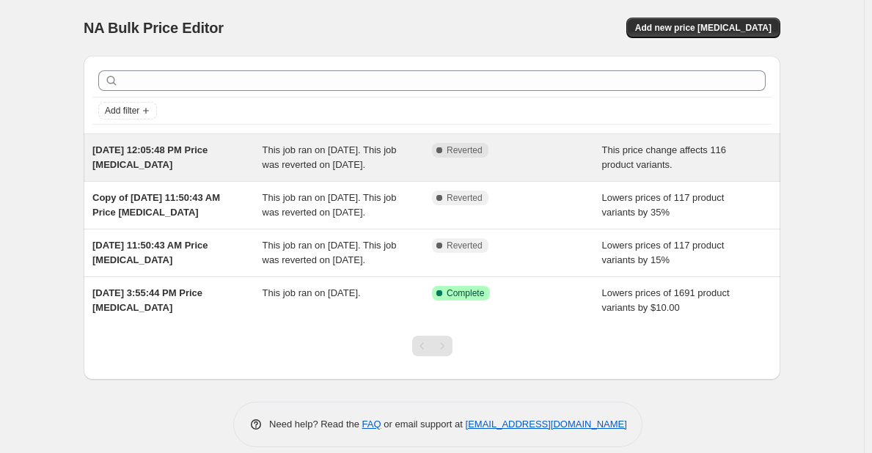
click at [283, 158] on div "This job ran on [DATE]. This job was reverted on [DATE]." at bounding box center [348, 157] width 170 height 29
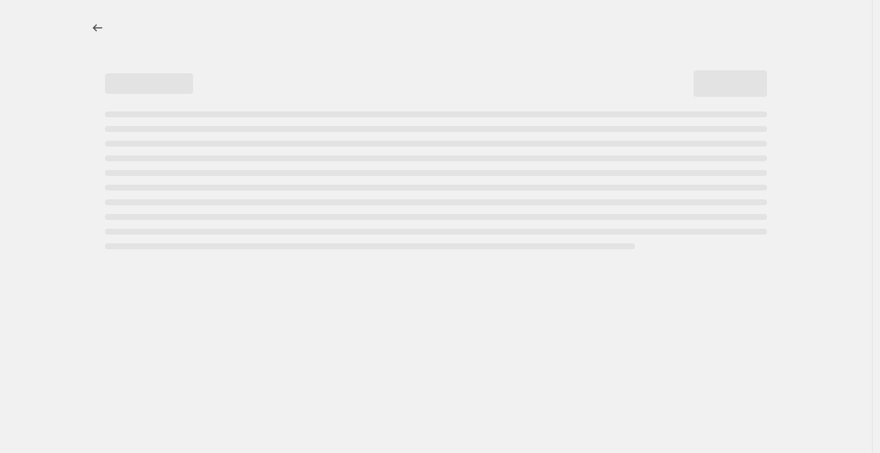
select select "pcap"
select select "no_change"
select select "collection"
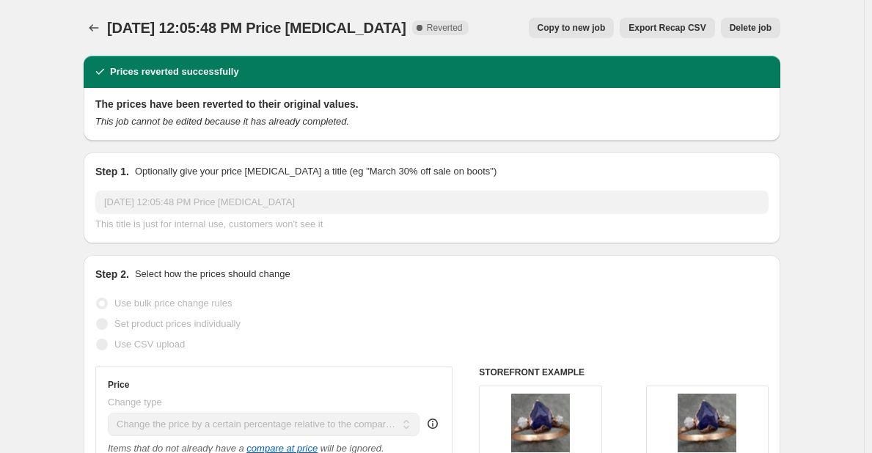
click at [585, 23] on span "Copy to new job" at bounding box center [572, 28] width 68 height 12
select select "pcap"
select select "no_change"
select select "collection"
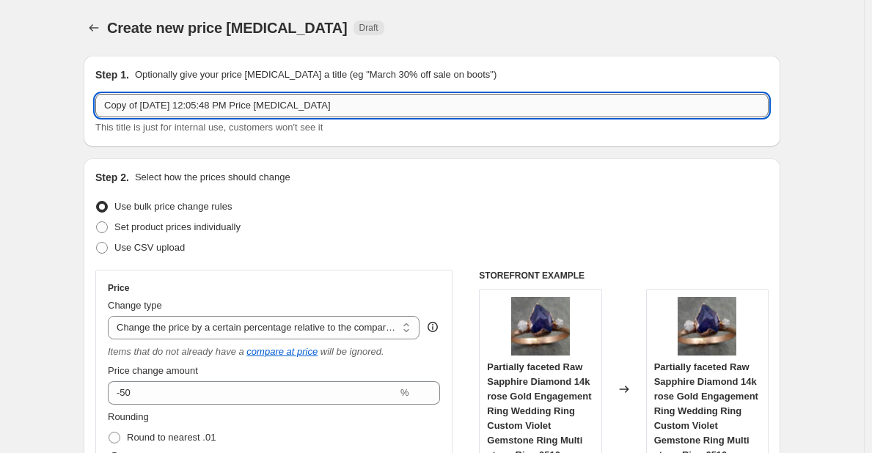
click at [244, 103] on input "Copy of [DATE] 12:05:48 PM Price [MEDICAL_DATA]" at bounding box center [431, 105] width 673 height 23
drag, startPoint x: 355, startPoint y: 106, endPoint x: 101, endPoint y: 129, distance: 255.6
click at [102, 130] on div "Copy of May 20, 2025, 12:05:48 PM Price change job This title is just for inter…" at bounding box center [431, 114] width 673 height 41
drag, startPoint x: 310, startPoint y: 106, endPoint x: 167, endPoint y: 114, distance: 142.6
click at [167, 114] on input "20% Off Rings!!! Engagement Season Begins!!!" at bounding box center [431, 105] width 673 height 23
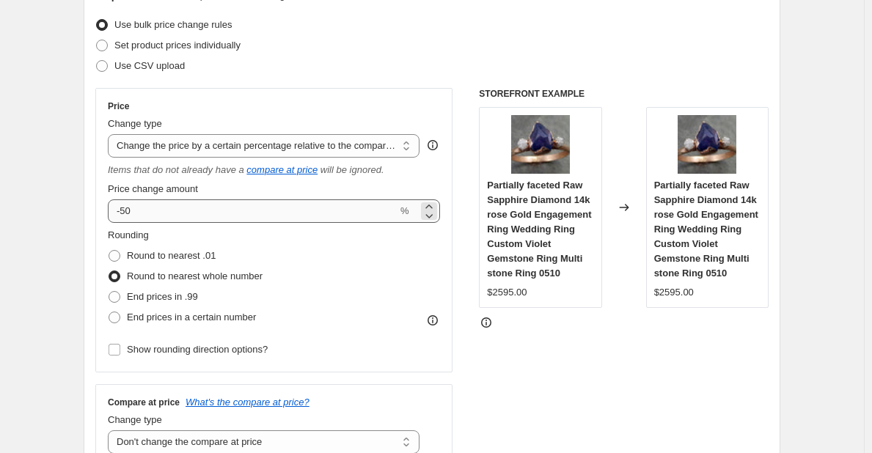
scroll to position [220, 0]
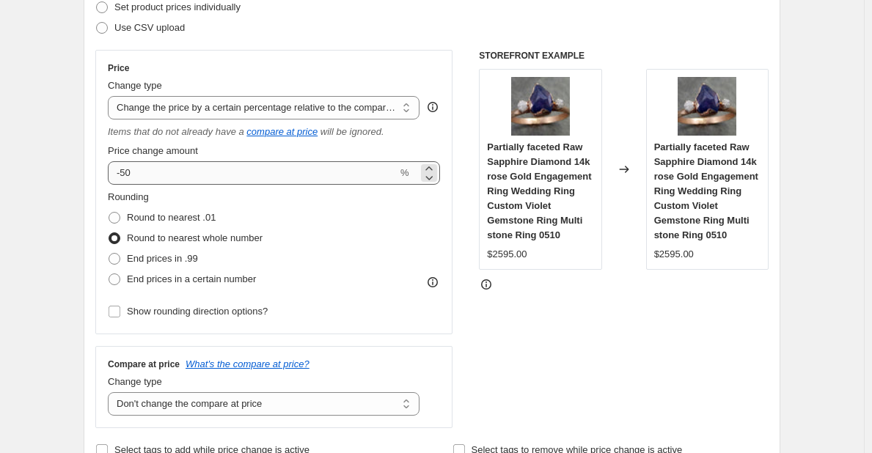
type input "20% Off Rings"
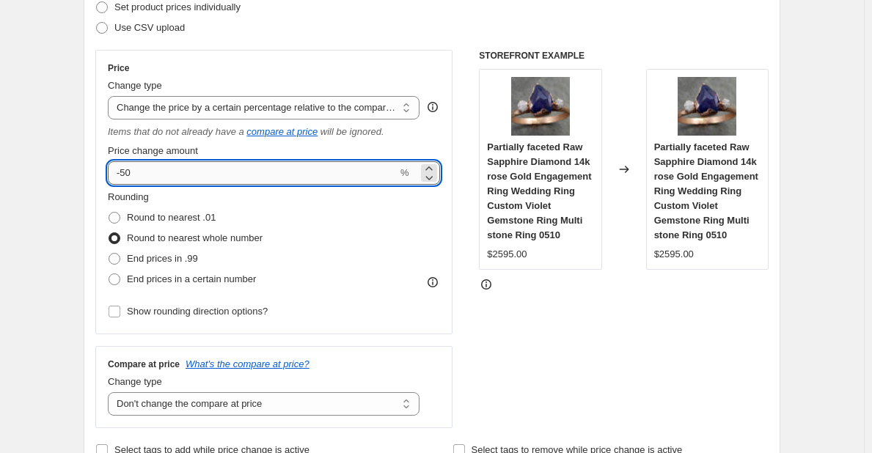
click at [128, 174] on input "-50" at bounding box center [253, 172] width 290 height 23
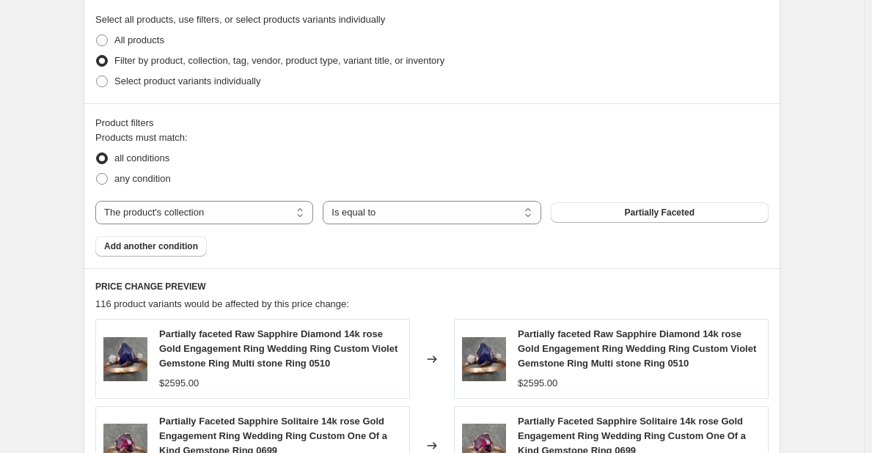
scroll to position [734, 0]
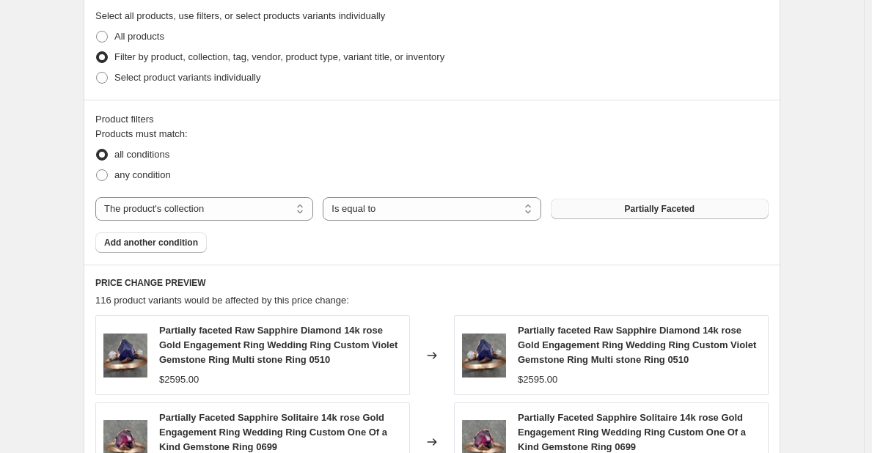
type input "-20"
click at [618, 213] on button "Partially Faceted" at bounding box center [660, 209] width 218 height 21
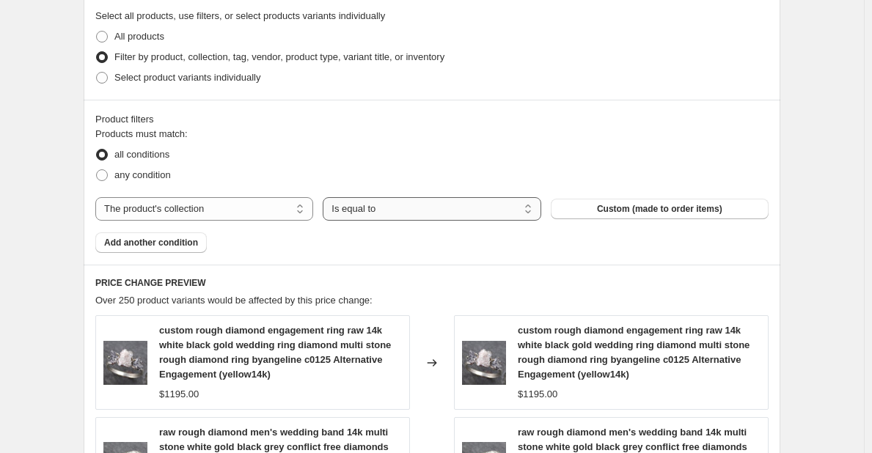
click at [525, 214] on select "Is equal to Is not equal to" at bounding box center [432, 208] width 218 height 23
select select "not_equal"
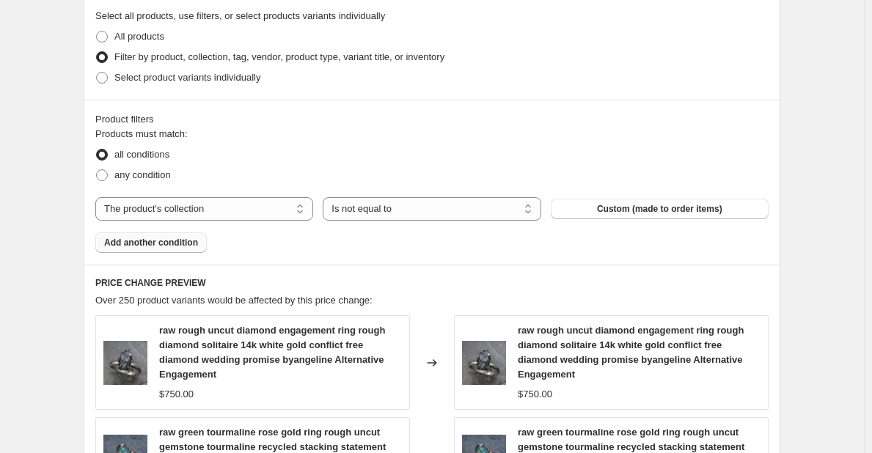
click at [162, 244] on span "Add another condition" at bounding box center [151, 243] width 94 height 12
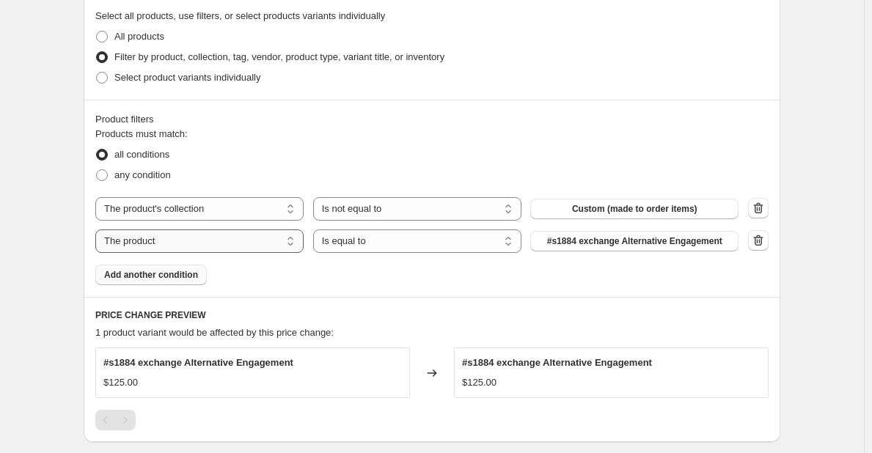
click at [293, 239] on select "The product The product's collection The product's tag The product's vendor The…" at bounding box center [199, 241] width 208 height 23
select select "collection"
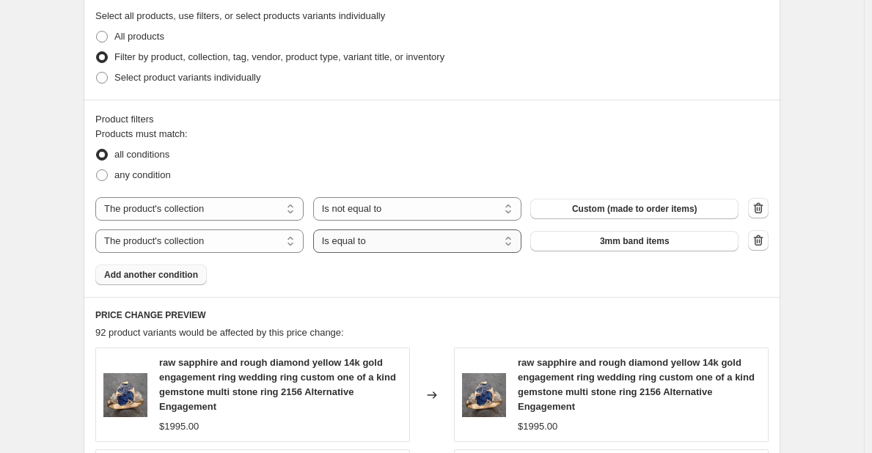
click at [511, 247] on select "Is equal to Is not equal to" at bounding box center [417, 241] width 208 height 23
click at [699, 243] on button "3mm band items" at bounding box center [634, 241] width 208 height 21
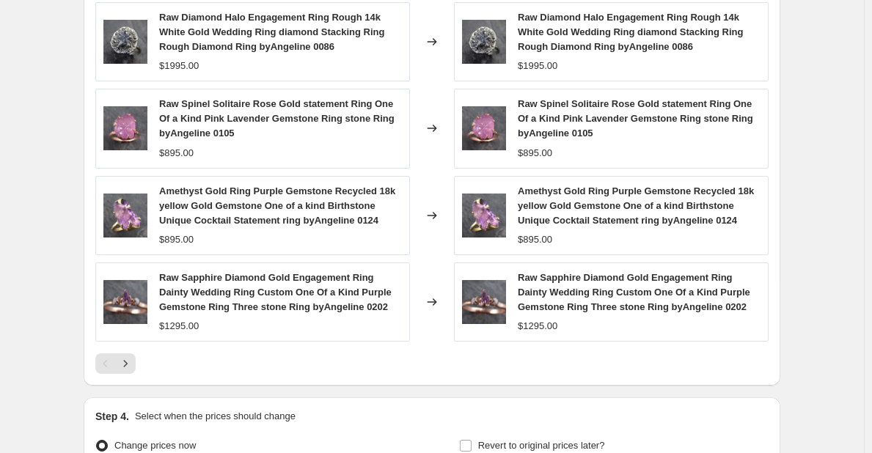
scroll to position [1174, 0]
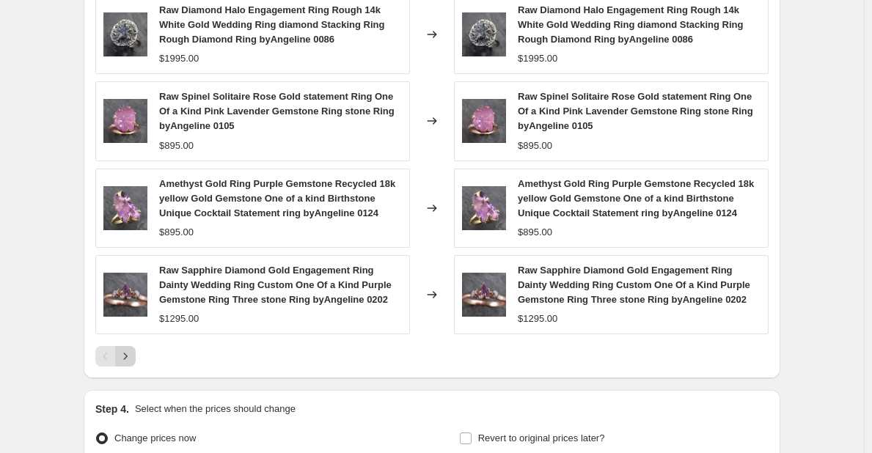
click at [131, 356] on icon "Next" at bounding box center [125, 356] width 15 height 15
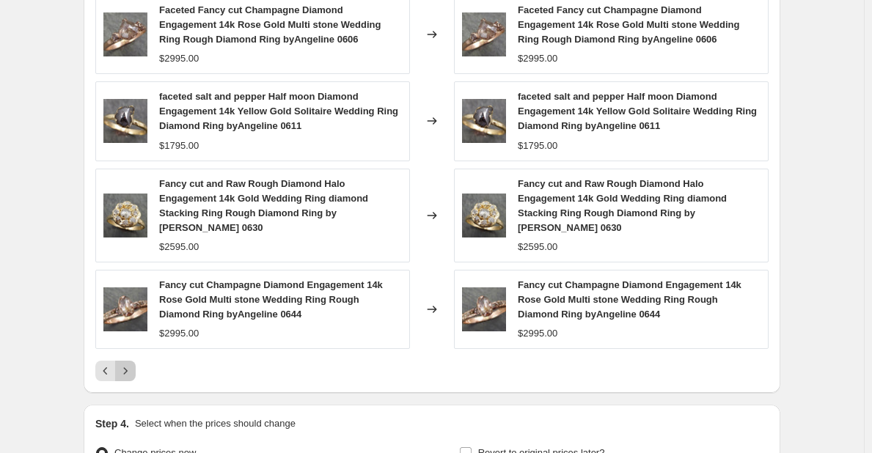
click at [132, 364] on icon "Next" at bounding box center [125, 371] width 15 height 15
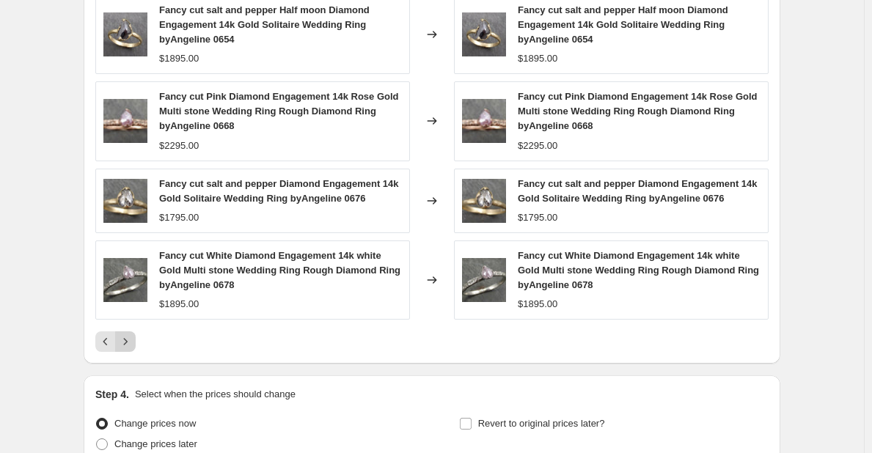
click at [128, 345] on icon "Next" at bounding box center [126, 342] width 4 height 7
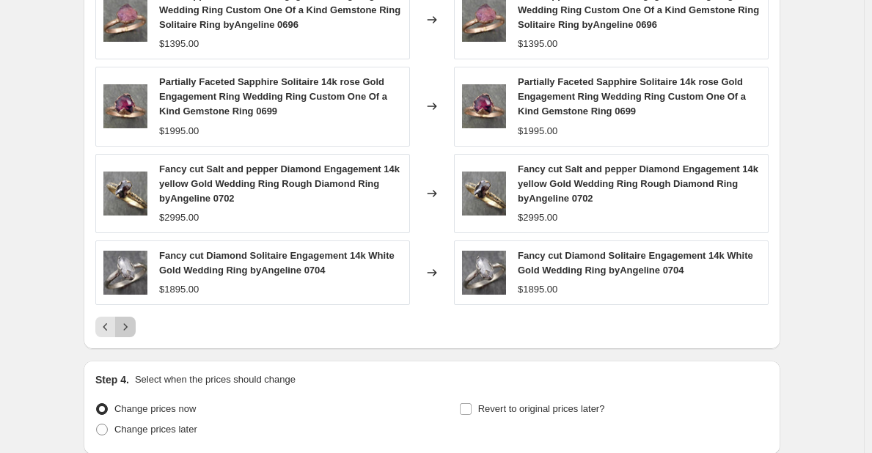
click at [126, 323] on icon "Next" at bounding box center [125, 327] width 15 height 15
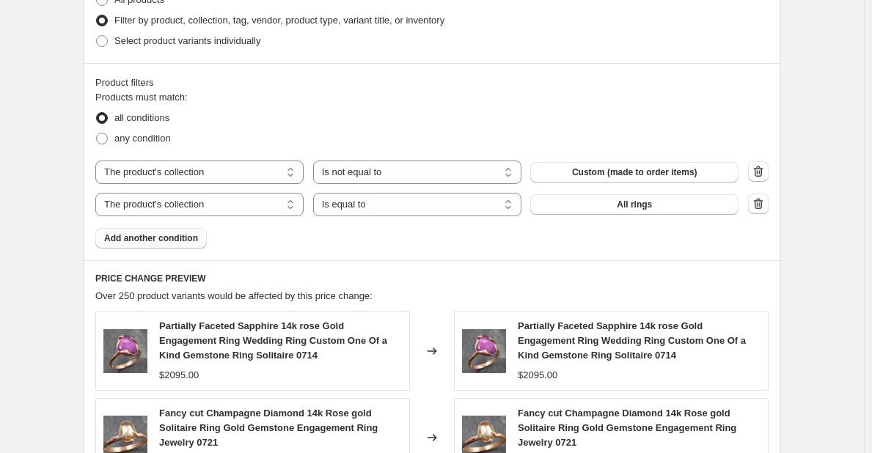
scroll to position [1284, 0]
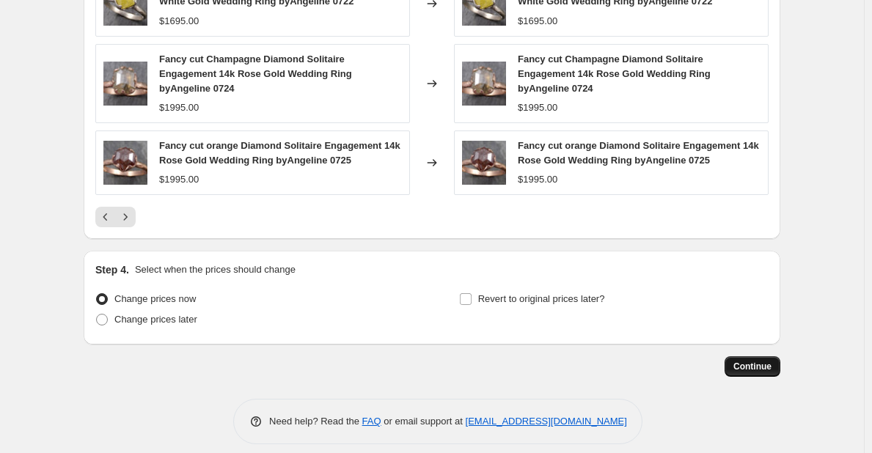
click at [757, 361] on span "Continue" at bounding box center [753, 367] width 38 height 12
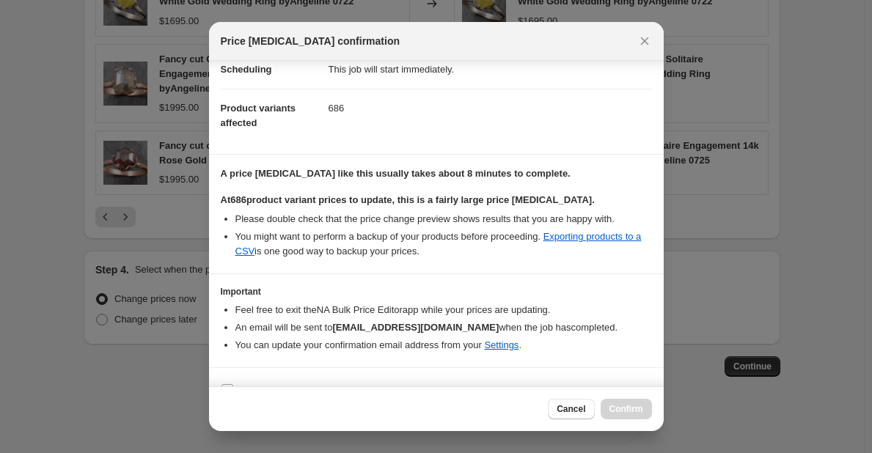
scroll to position [169, 0]
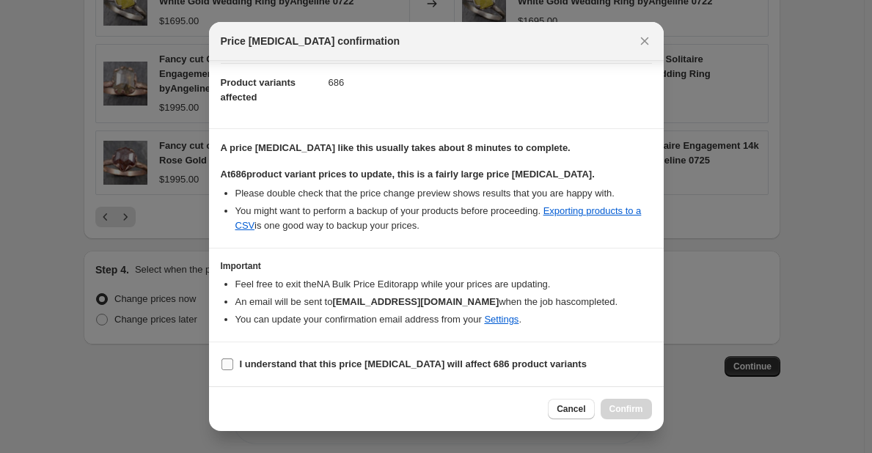
click at [224, 363] on input "I understand that this price change job will affect 686 product variants" at bounding box center [228, 365] width 12 height 12
checkbox input "true"
click at [626, 408] on span "Confirm" at bounding box center [627, 409] width 34 height 12
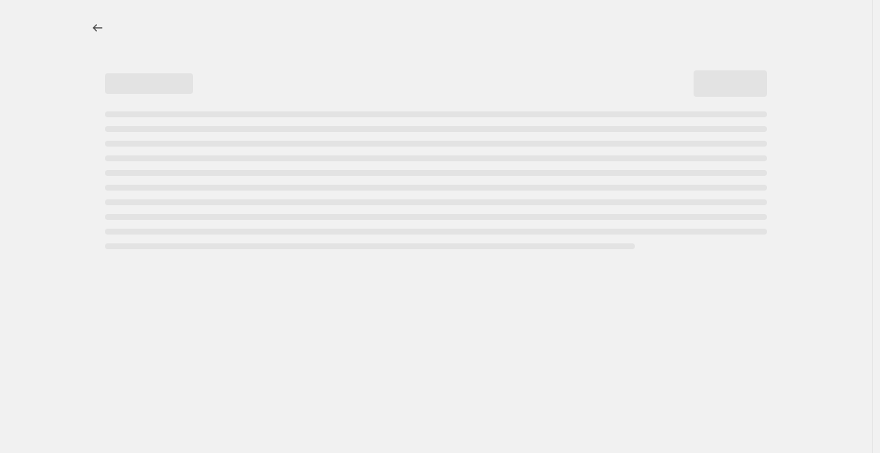
select select "pcap"
select select "no_change"
select select "not_equal"
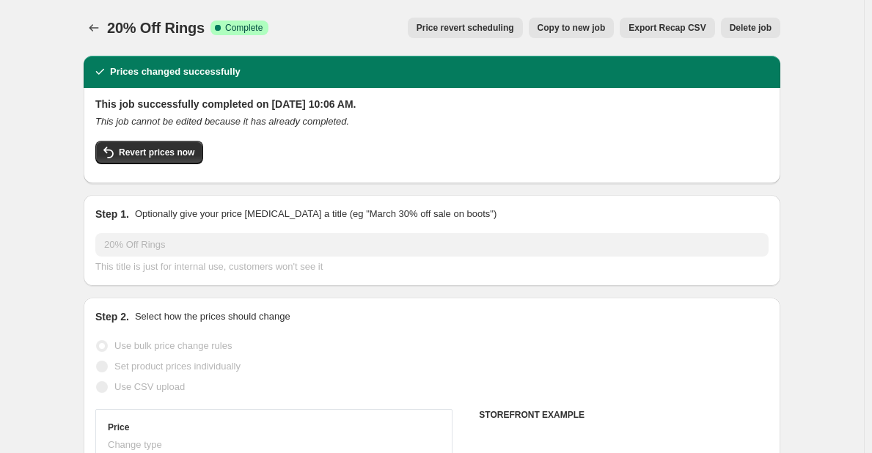
select select "collection"
